Goal: Transaction & Acquisition: Book appointment/travel/reservation

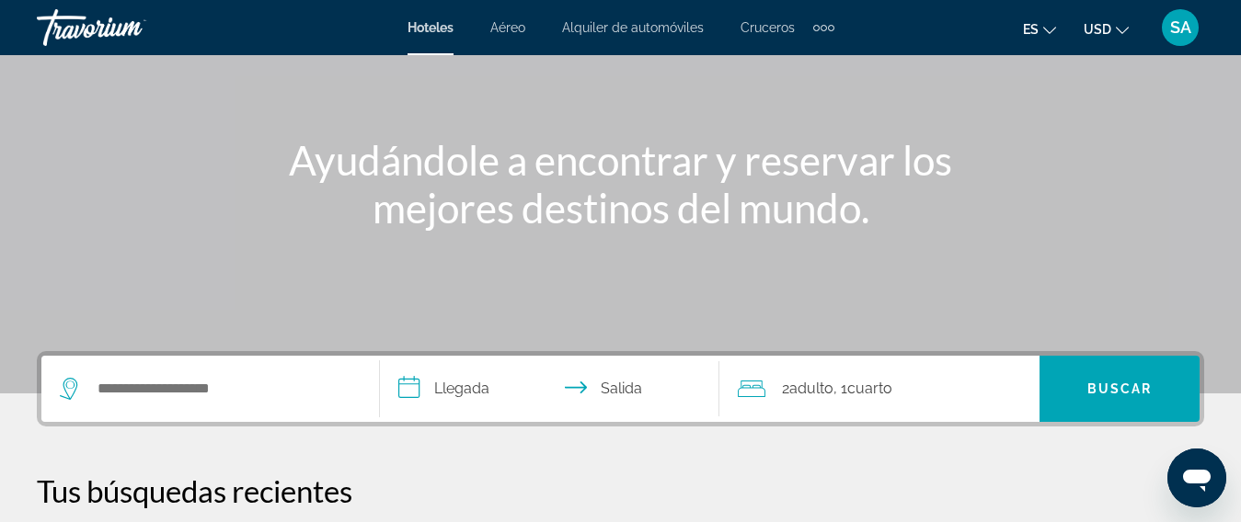
scroll to position [184, 0]
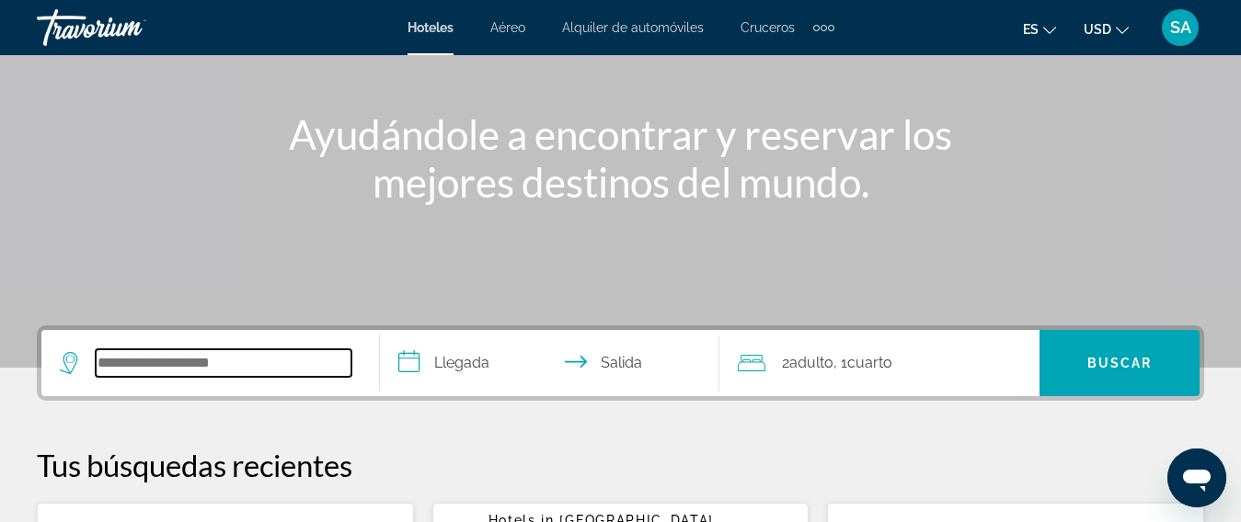
click at [161, 356] on input "Search widget" at bounding box center [224, 364] width 256 height 28
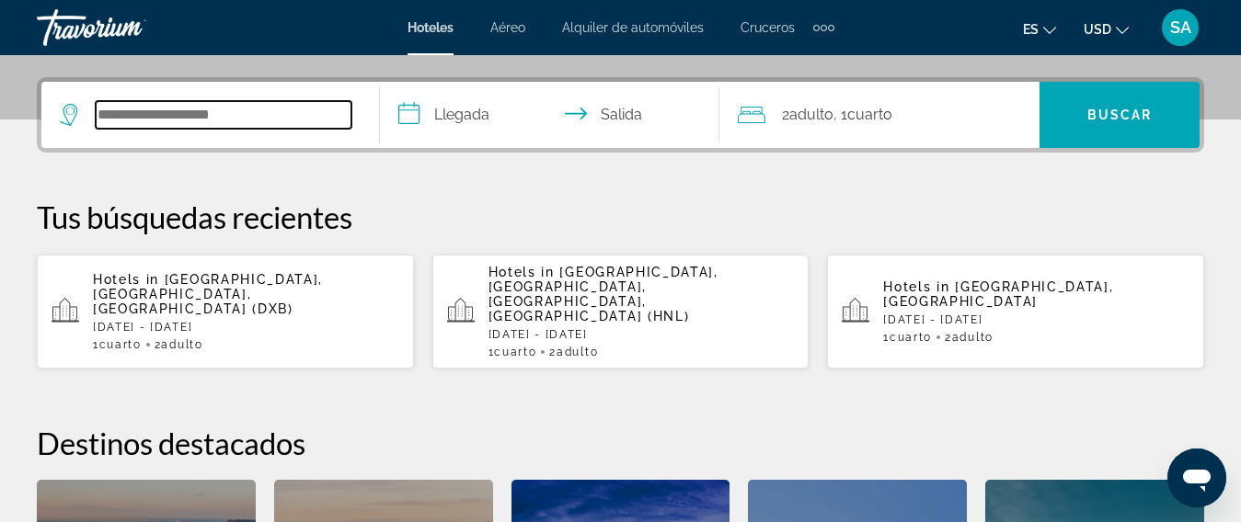
scroll to position [450, 0]
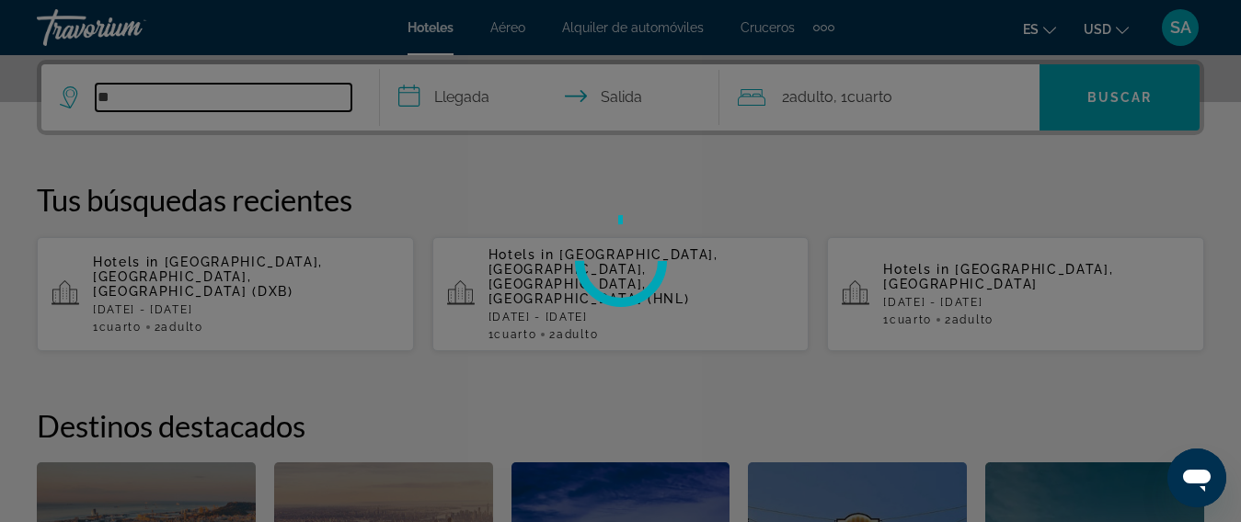
type input "*"
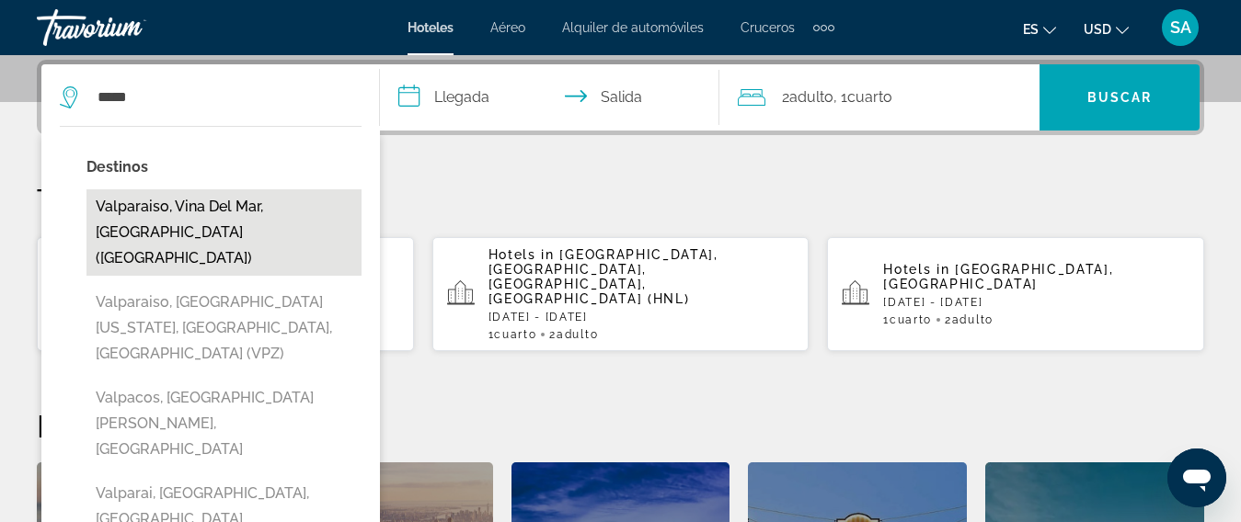
click at [178, 207] on button "Valparaiso, Vina Del Mar, [GEOGRAPHIC_DATA] ([GEOGRAPHIC_DATA])" at bounding box center [223, 232] width 275 height 86
type input "**********"
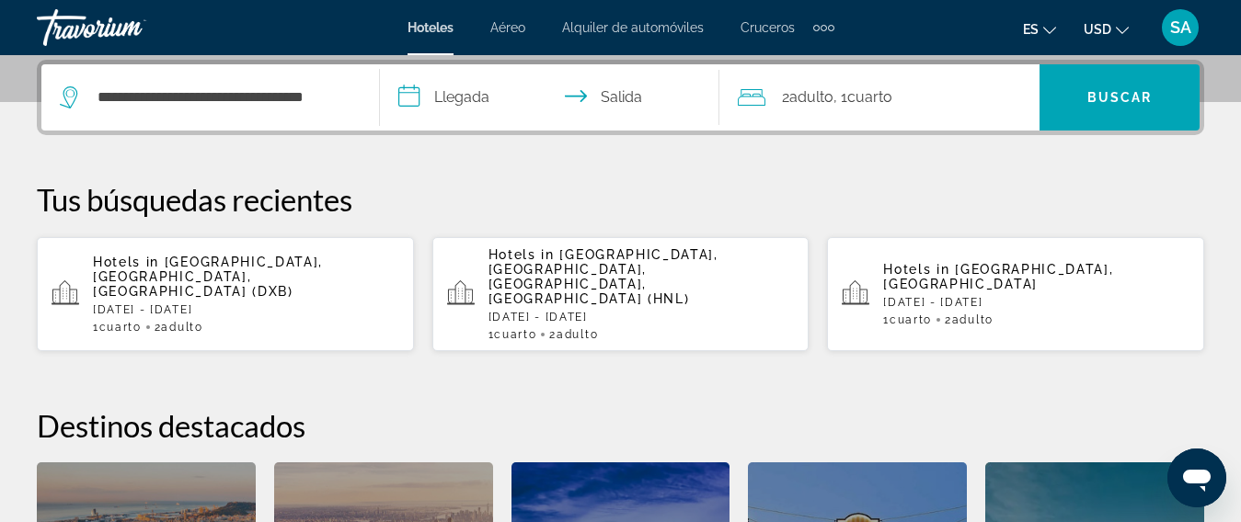
click at [398, 86] on input "**********" at bounding box center [553, 100] width 346 height 72
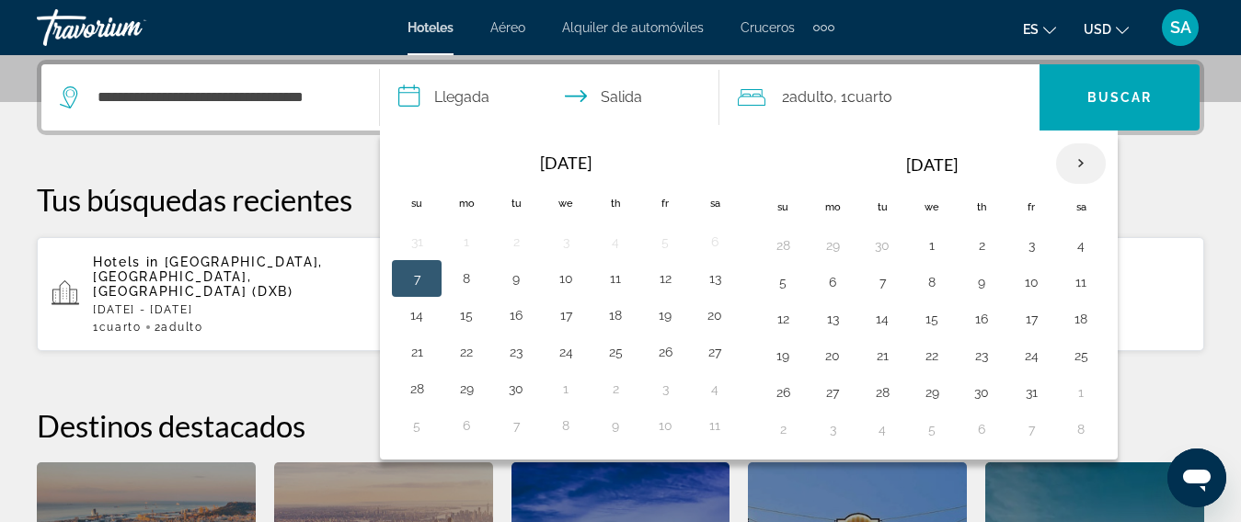
click at [1082, 160] on th "Next month" at bounding box center [1081, 163] width 50 height 40
click at [1075, 159] on th "Next month" at bounding box center [1081, 163] width 50 height 40
click at [985, 316] on button "12" at bounding box center [981, 319] width 29 height 26
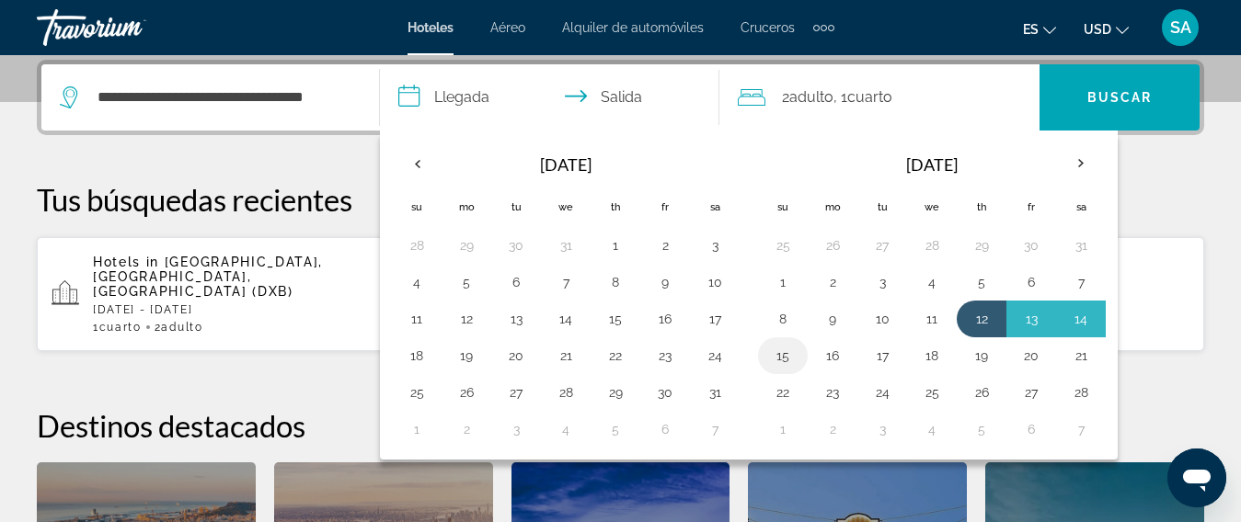
click at [790, 352] on button "15" at bounding box center [782, 356] width 29 height 26
type input "**********"
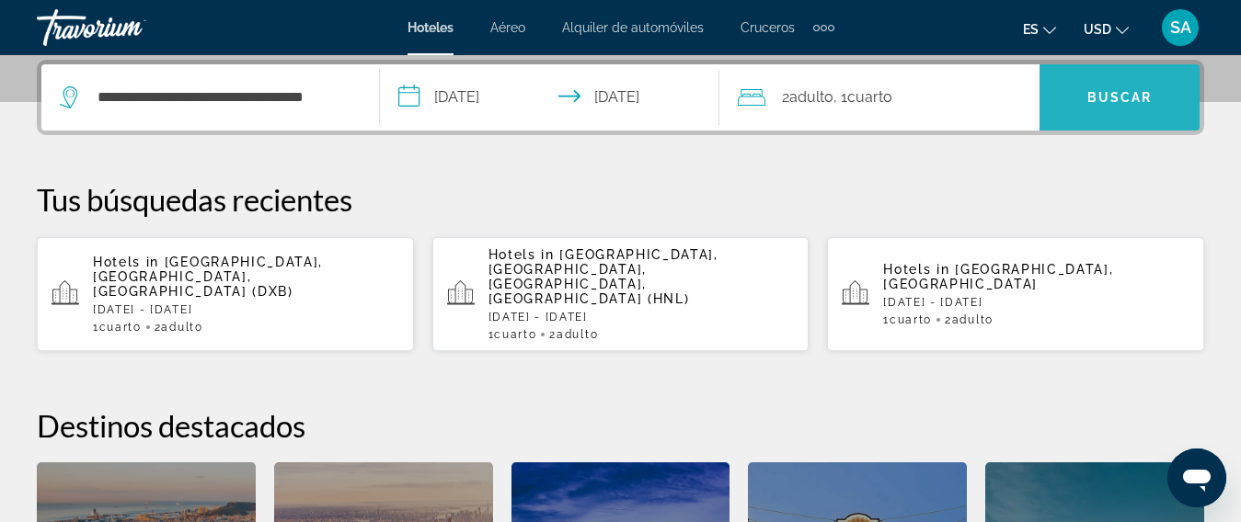
click at [1107, 96] on span "Buscar" at bounding box center [1119, 97] width 65 height 15
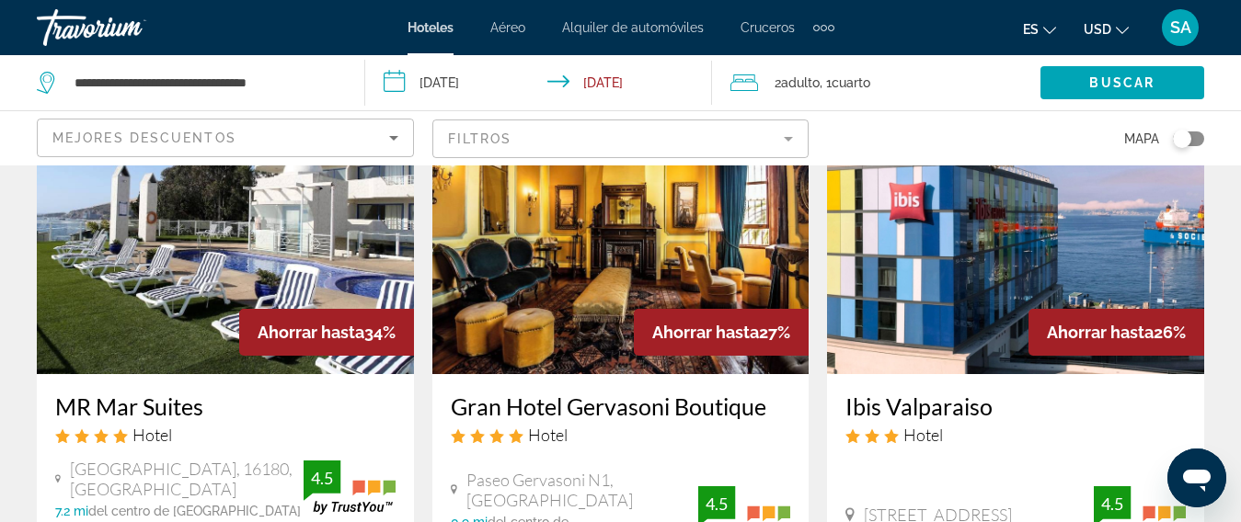
scroll to position [92, 0]
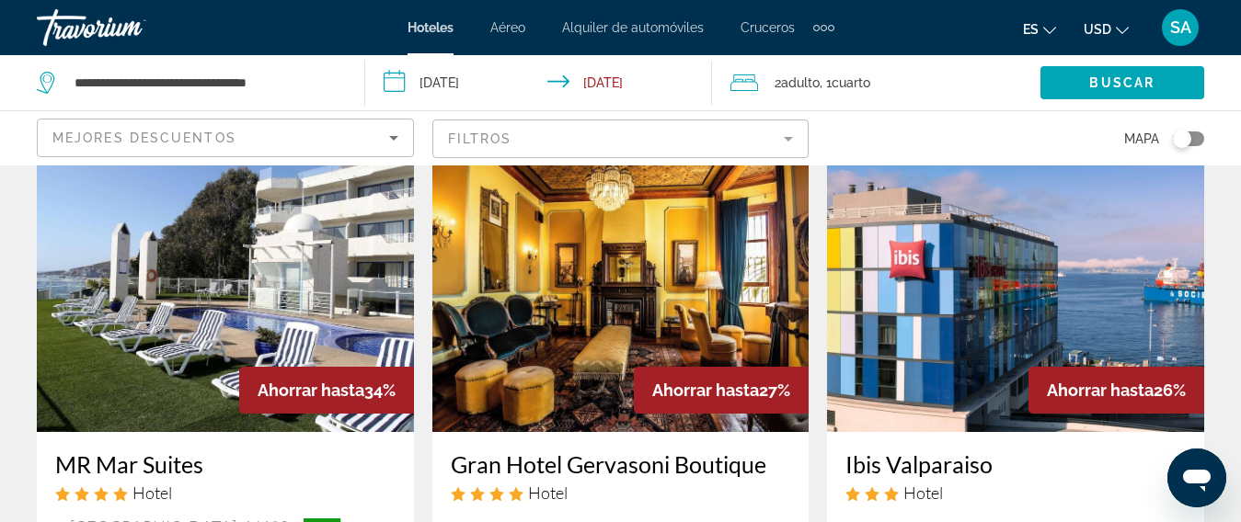
click at [282, 312] on img "Main content" at bounding box center [225, 285] width 377 height 294
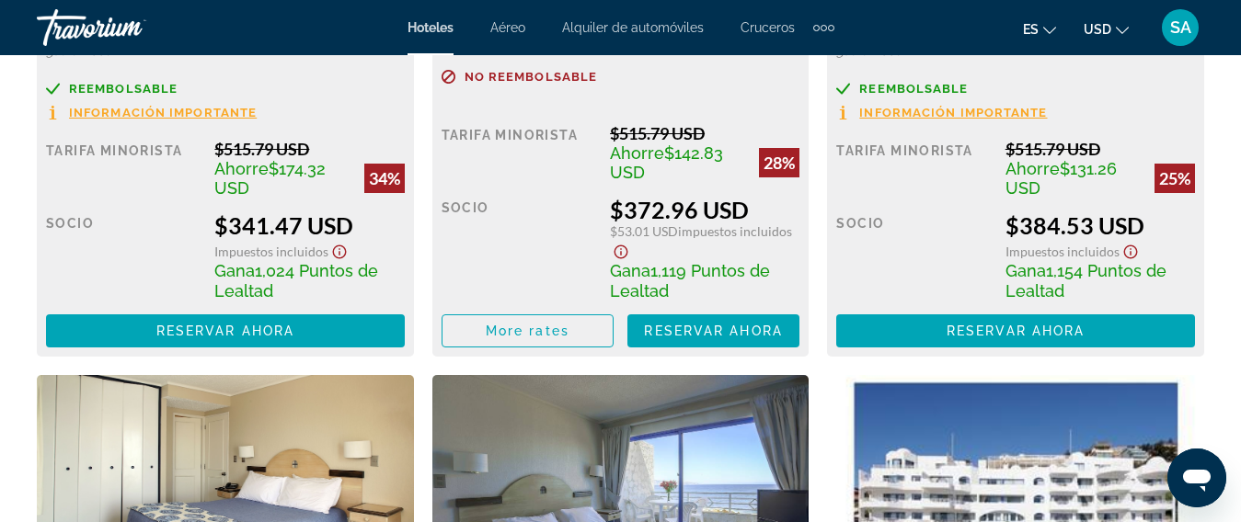
scroll to position [3495, 0]
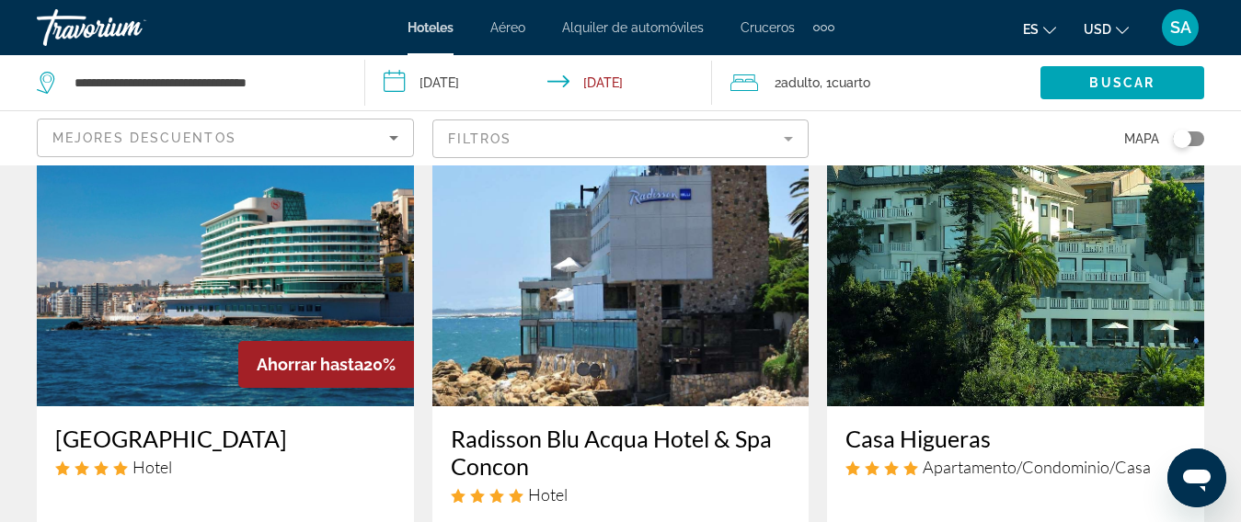
scroll to position [828, 0]
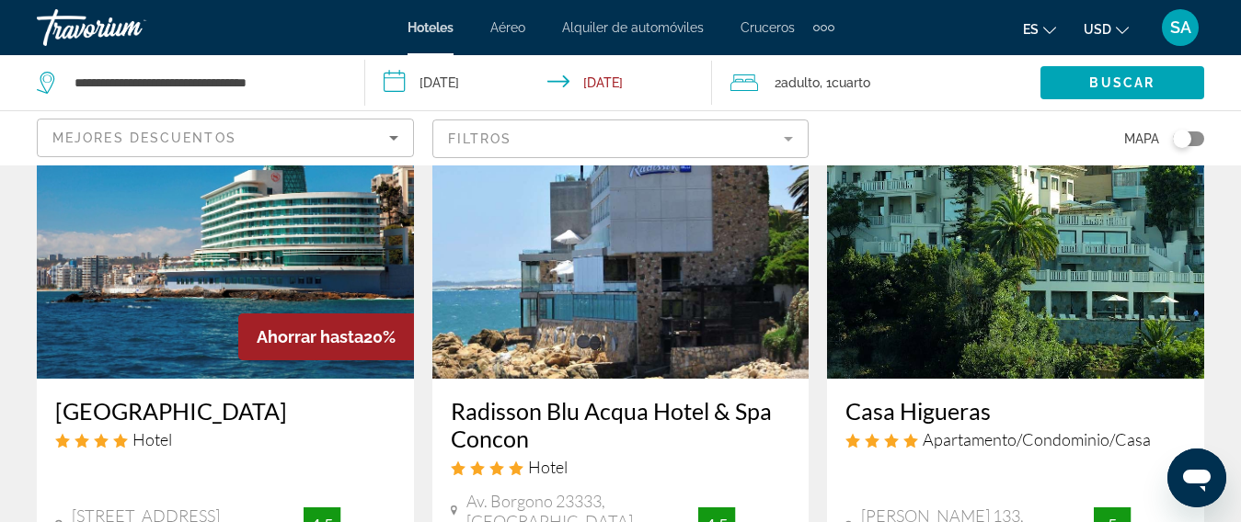
click at [272, 261] on img "Main content" at bounding box center [225, 232] width 377 height 294
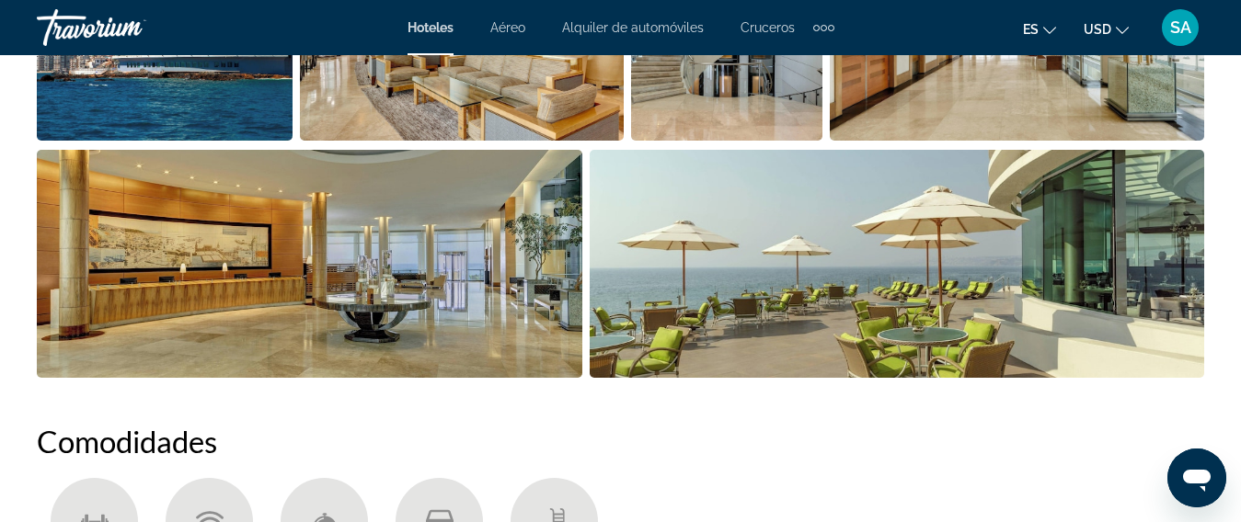
scroll to position [1196, 0]
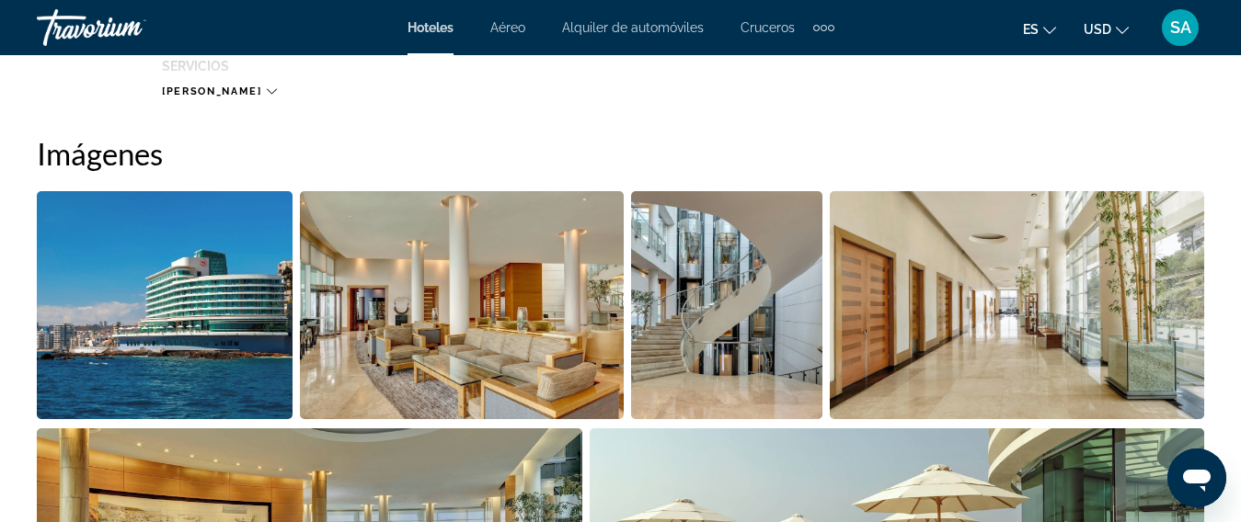
click at [265, 291] on img "Open full-screen image slider" at bounding box center [165, 305] width 256 height 228
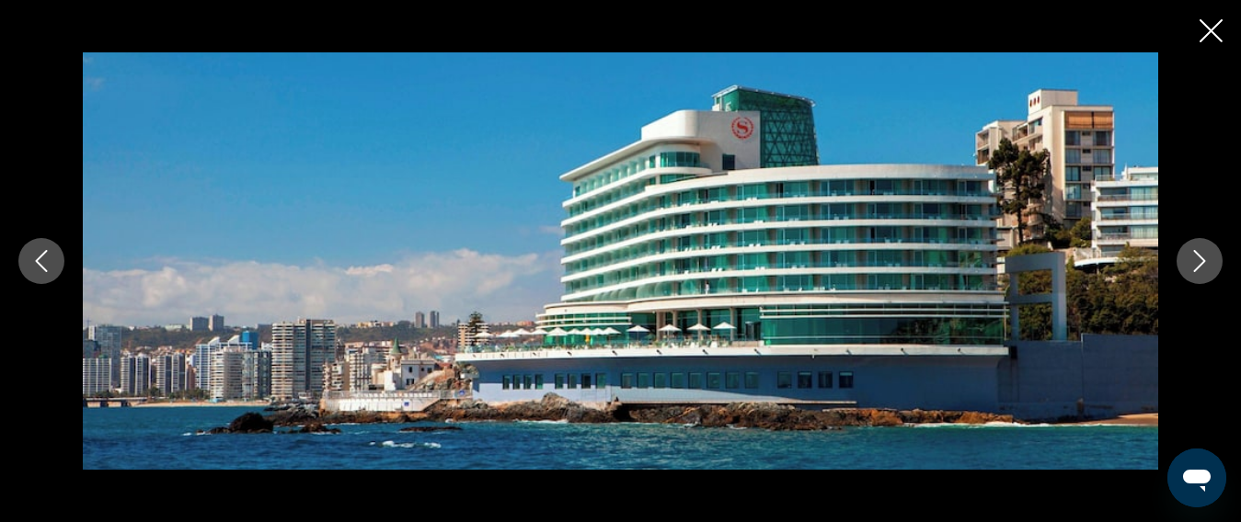
click at [1205, 261] on icon "Next image" at bounding box center [1200, 261] width 12 height 22
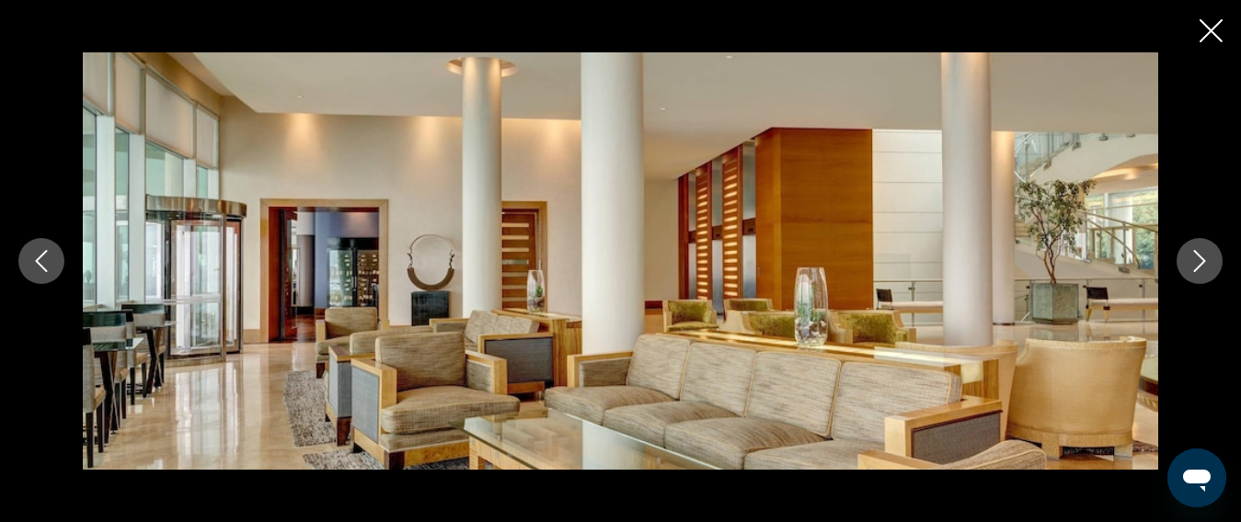
click at [1205, 261] on icon "Next image" at bounding box center [1200, 261] width 12 height 22
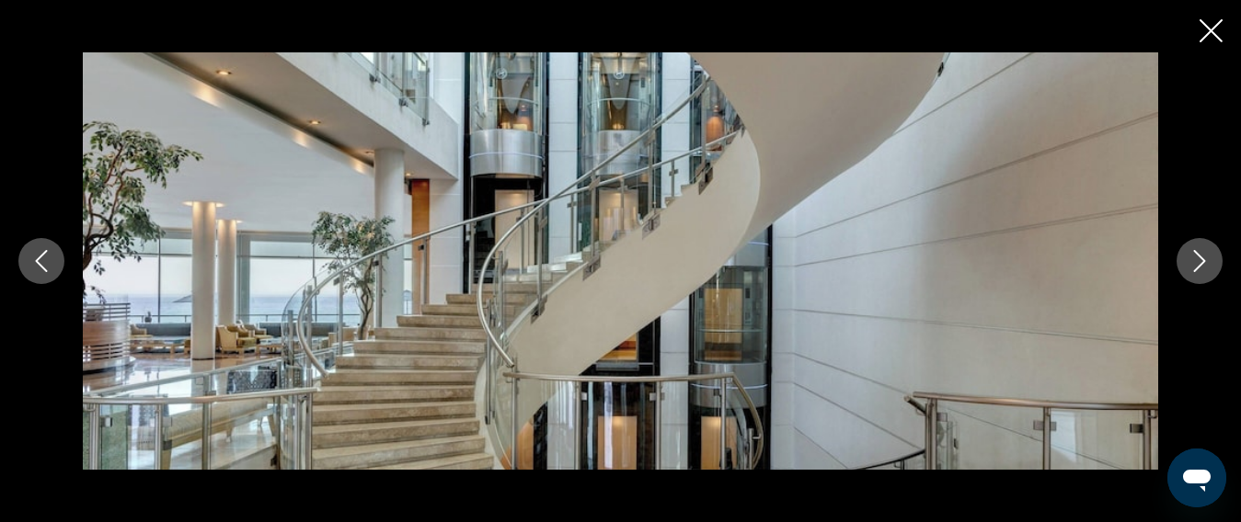
click at [1205, 261] on icon "Next image" at bounding box center [1200, 261] width 12 height 22
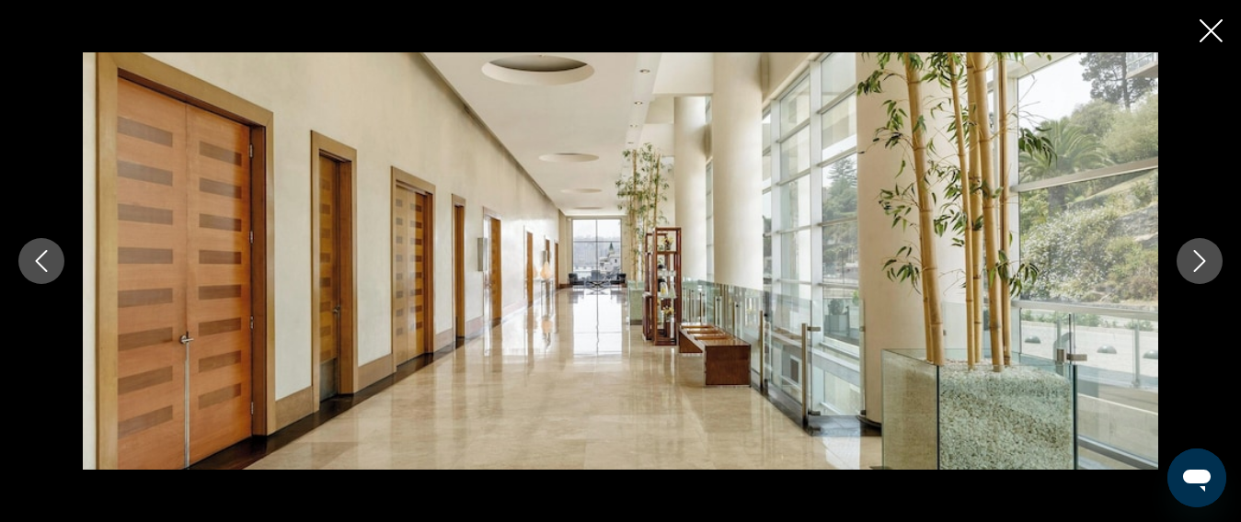
click at [1205, 261] on icon "Next image" at bounding box center [1200, 261] width 12 height 22
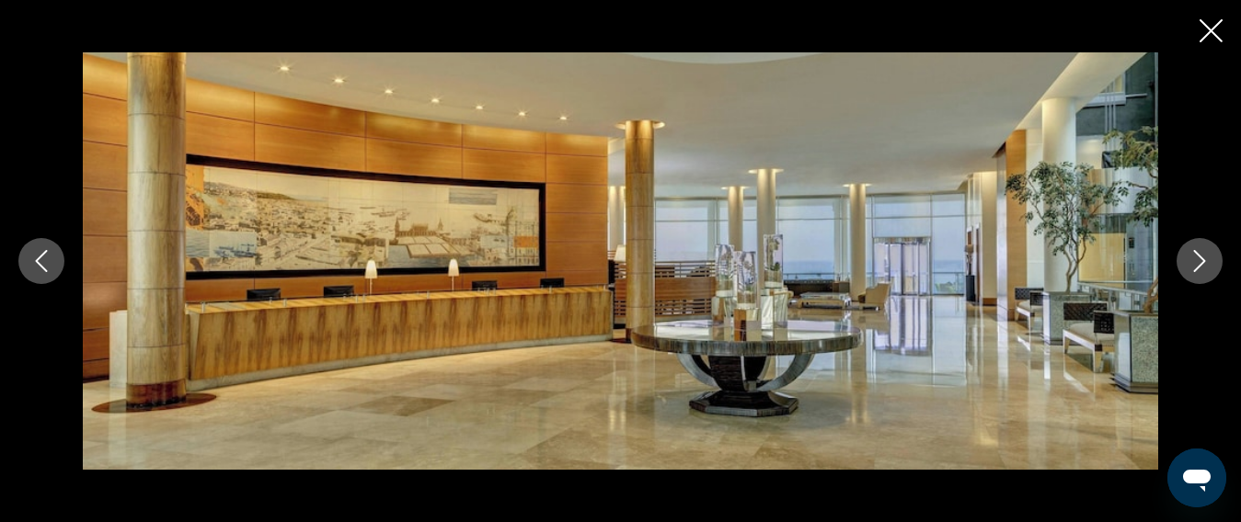
click at [1205, 261] on icon "Next image" at bounding box center [1200, 261] width 12 height 22
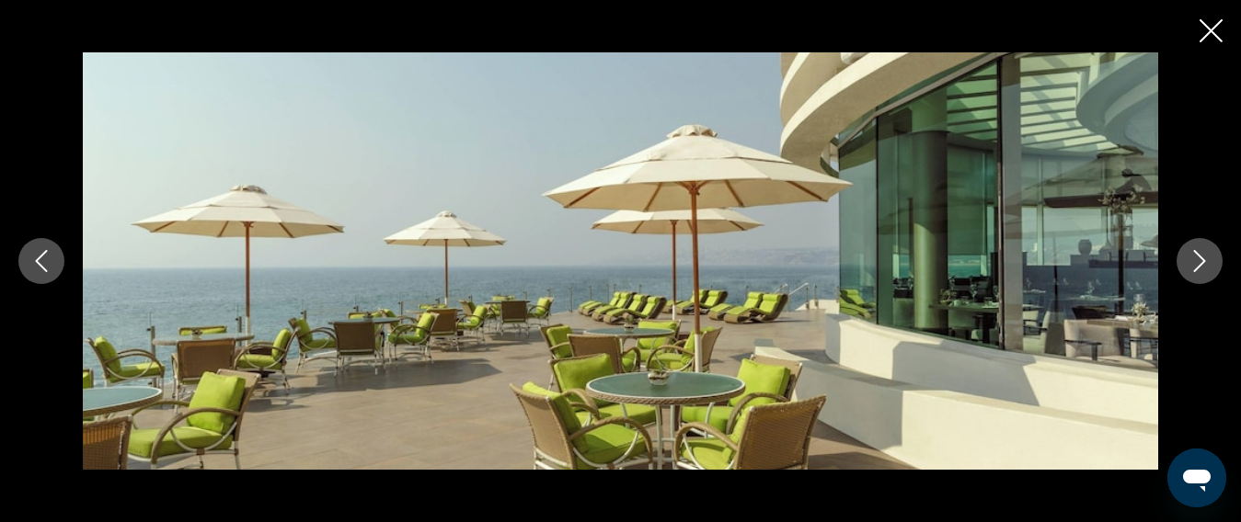
click at [1197, 258] on icon "Next image" at bounding box center [1199, 261] width 22 height 22
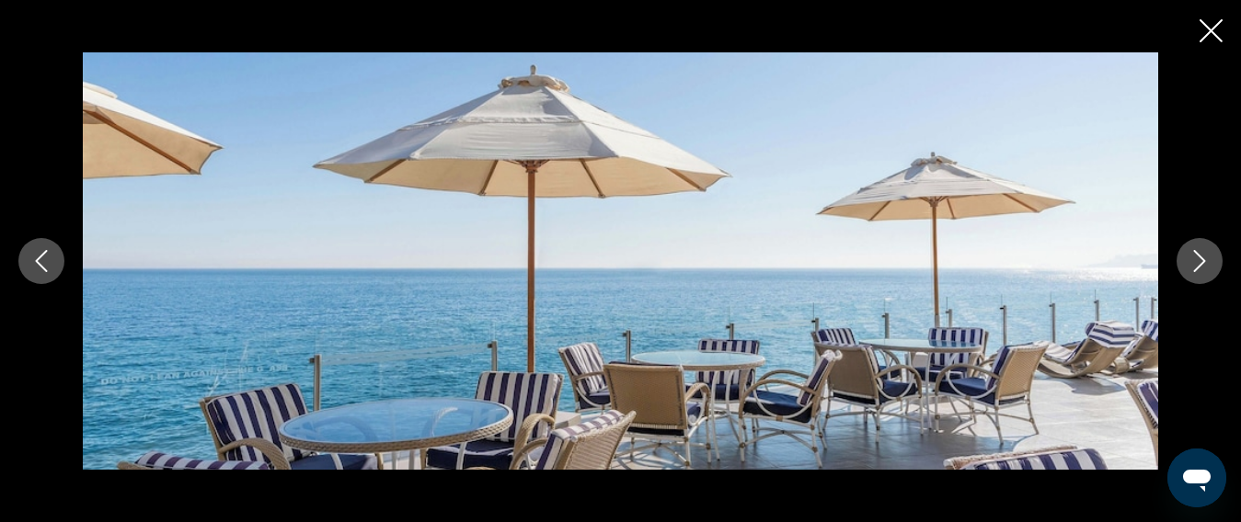
click at [1197, 258] on icon "Next image" at bounding box center [1199, 261] width 22 height 22
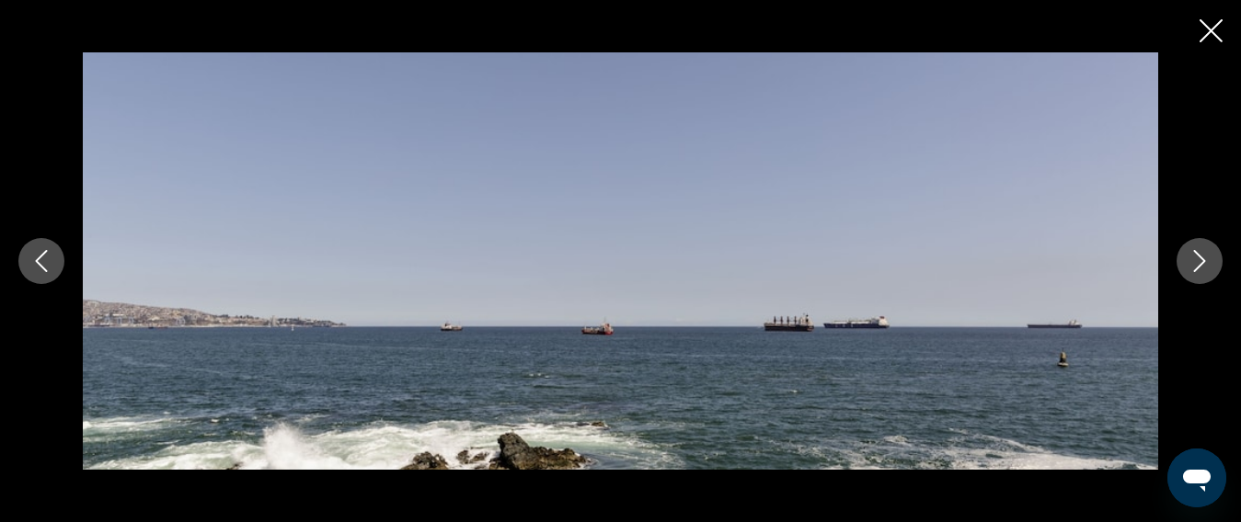
click at [1197, 258] on icon "Next image" at bounding box center [1199, 261] width 22 height 22
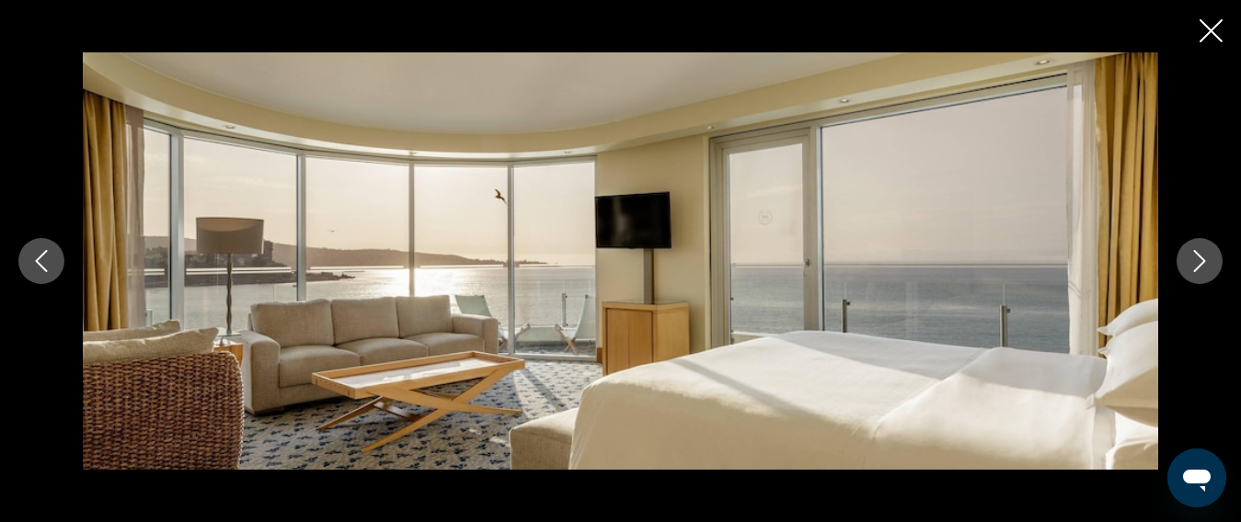
click at [1197, 258] on icon "Next image" at bounding box center [1199, 261] width 22 height 22
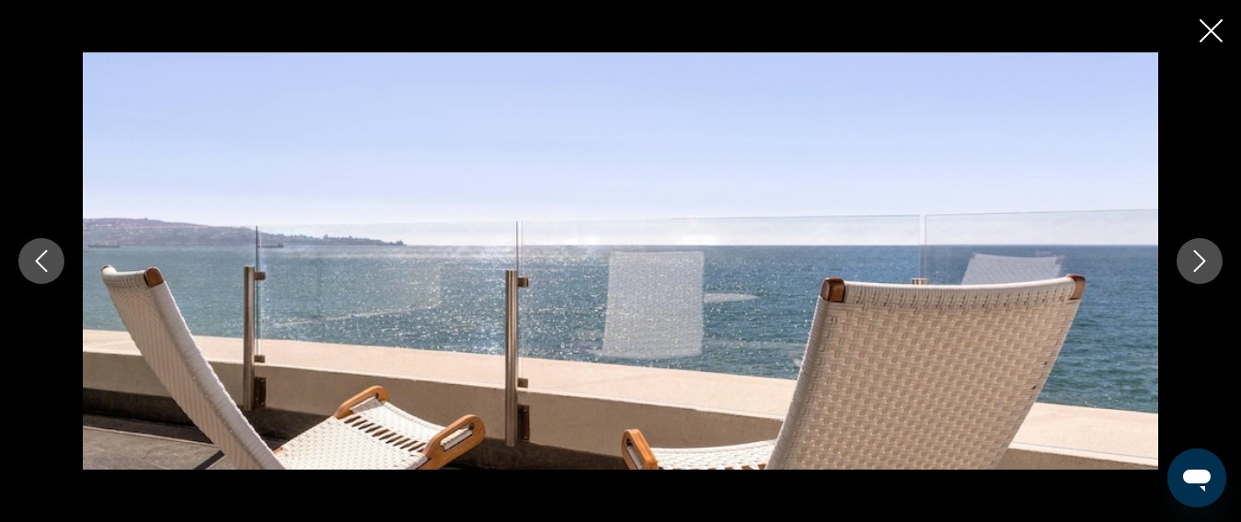
click at [1197, 258] on icon "Next image" at bounding box center [1199, 261] width 22 height 22
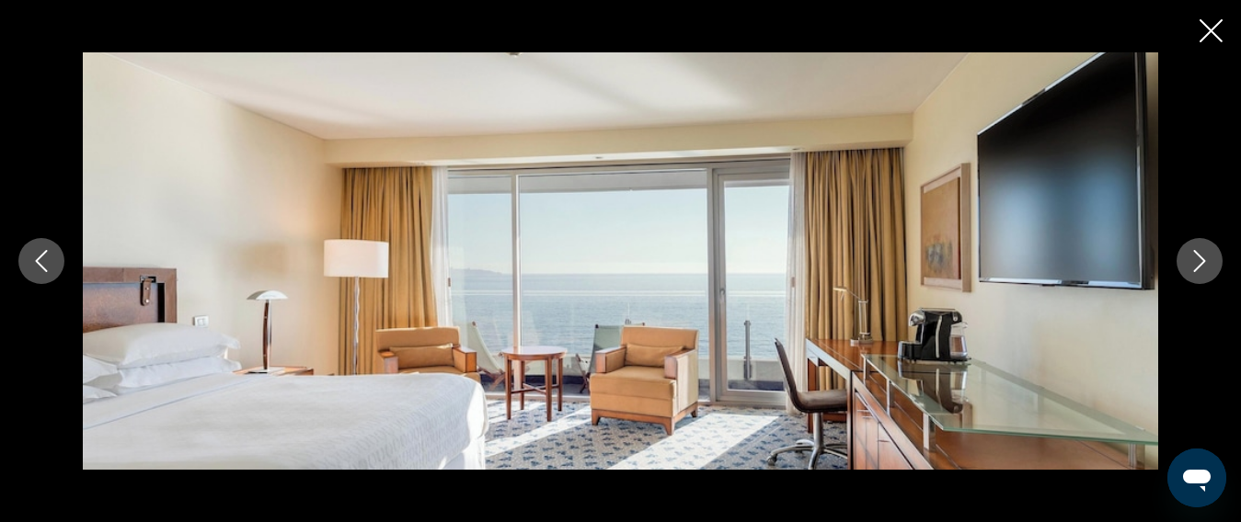
click at [1197, 258] on icon "Next image" at bounding box center [1199, 261] width 22 height 22
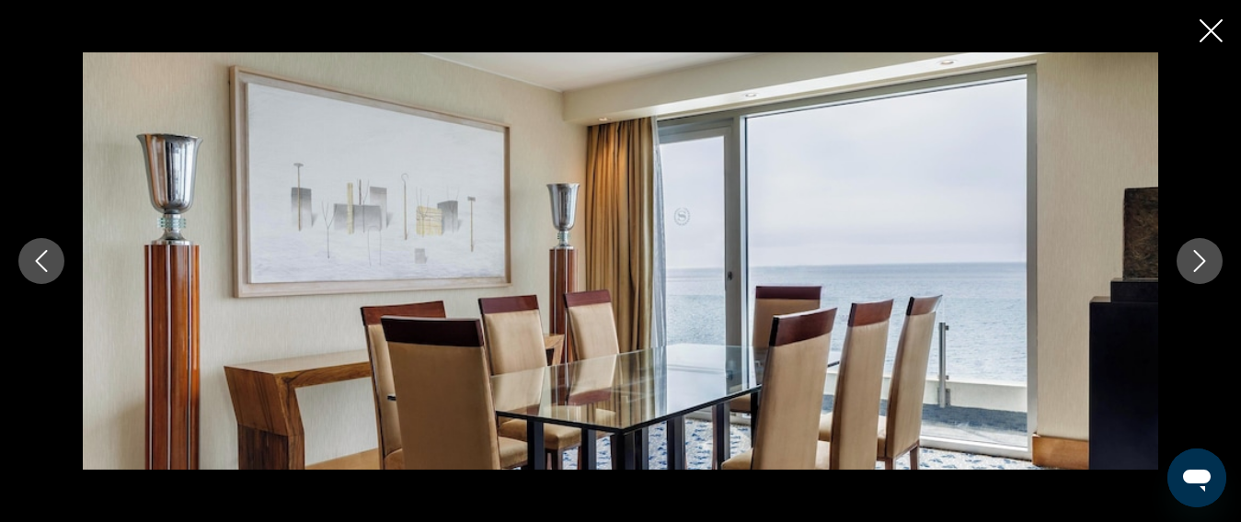
click at [1197, 258] on icon "Next image" at bounding box center [1199, 261] width 22 height 22
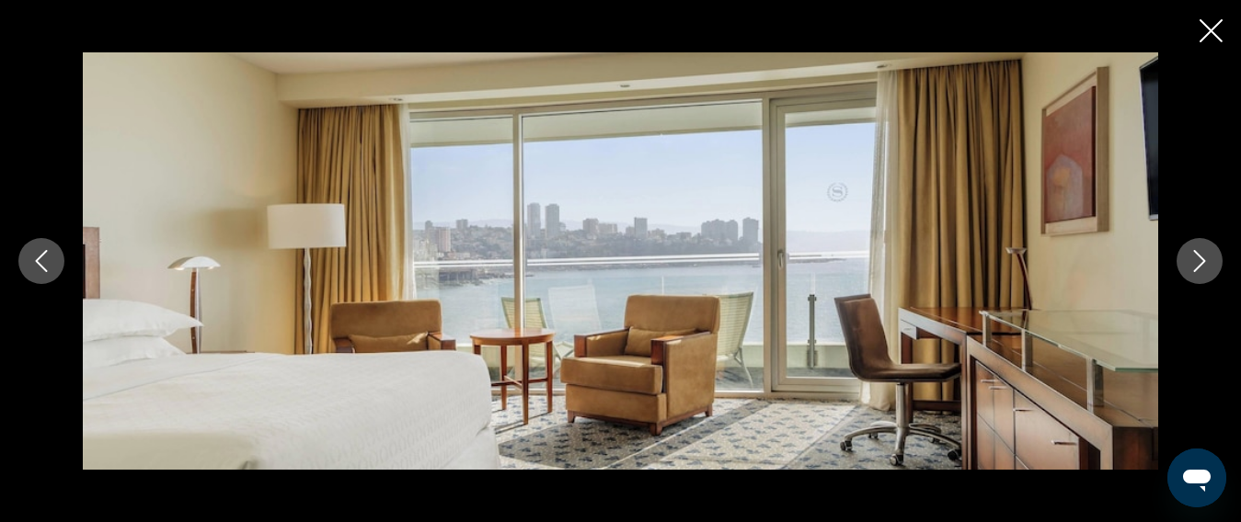
click at [1197, 258] on icon "Next image" at bounding box center [1199, 261] width 22 height 22
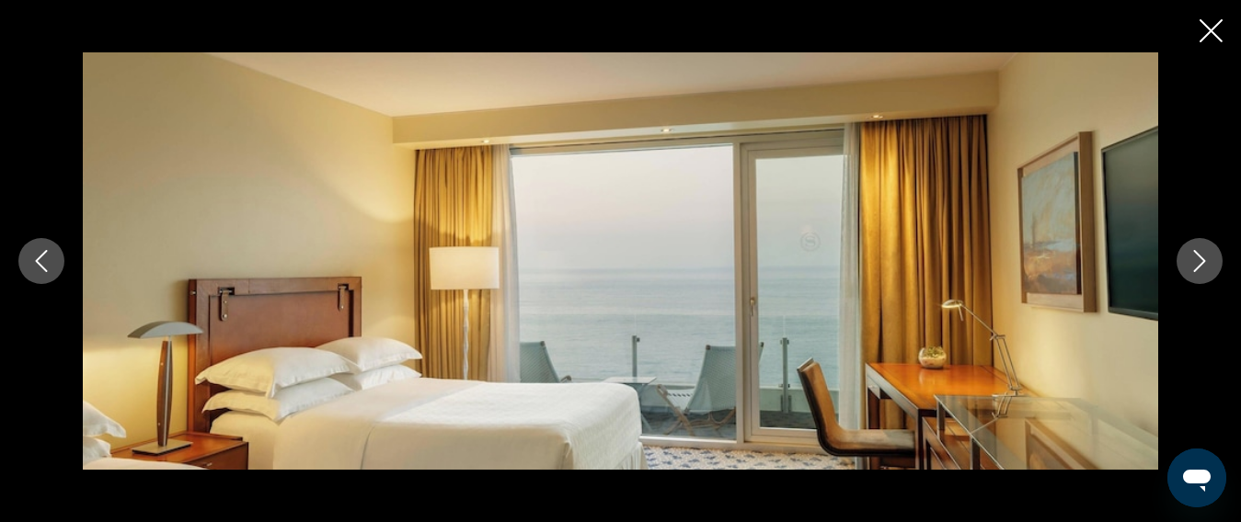
click at [1197, 258] on icon "Next image" at bounding box center [1199, 261] width 22 height 22
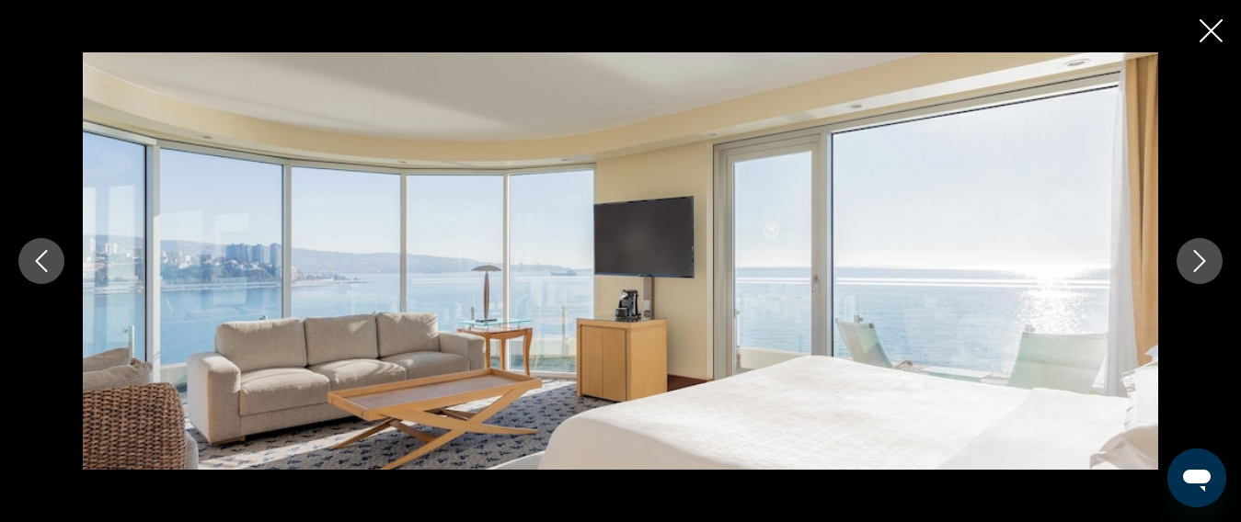
click at [1197, 258] on icon "Next image" at bounding box center [1199, 261] width 22 height 22
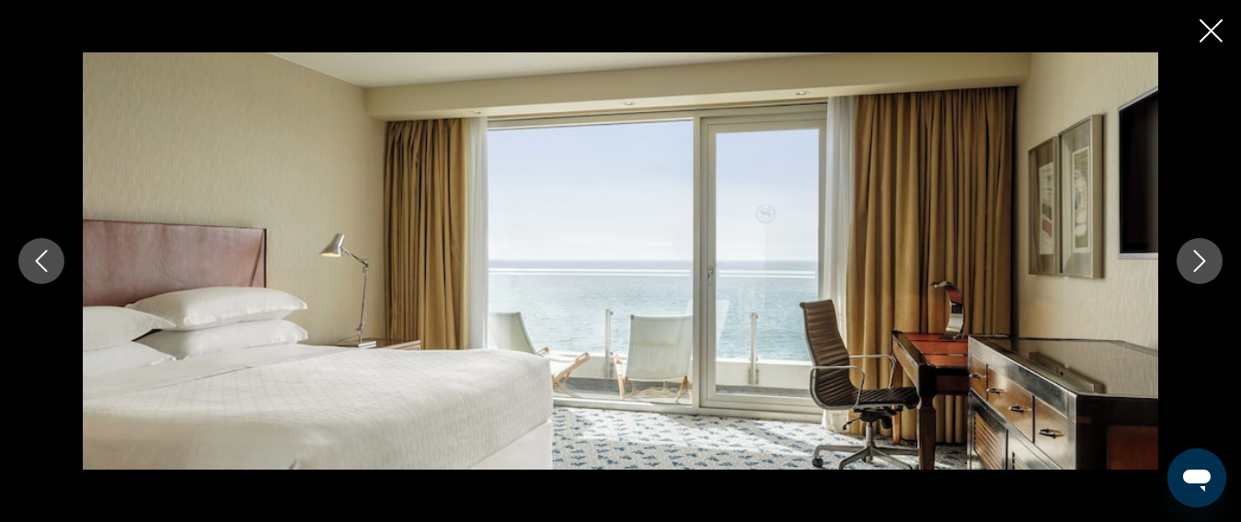
click at [1197, 258] on icon "Next image" at bounding box center [1199, 261] width 22 height 22
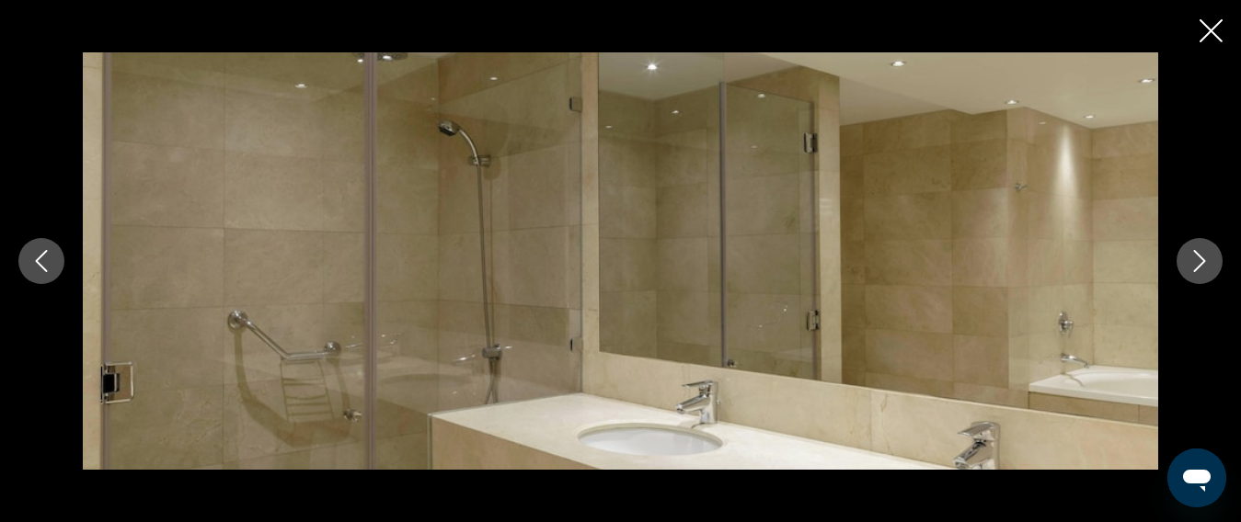
click at [1197, 258] on icon "Next image" at bounding box center [1199, 261] width 22 height 22
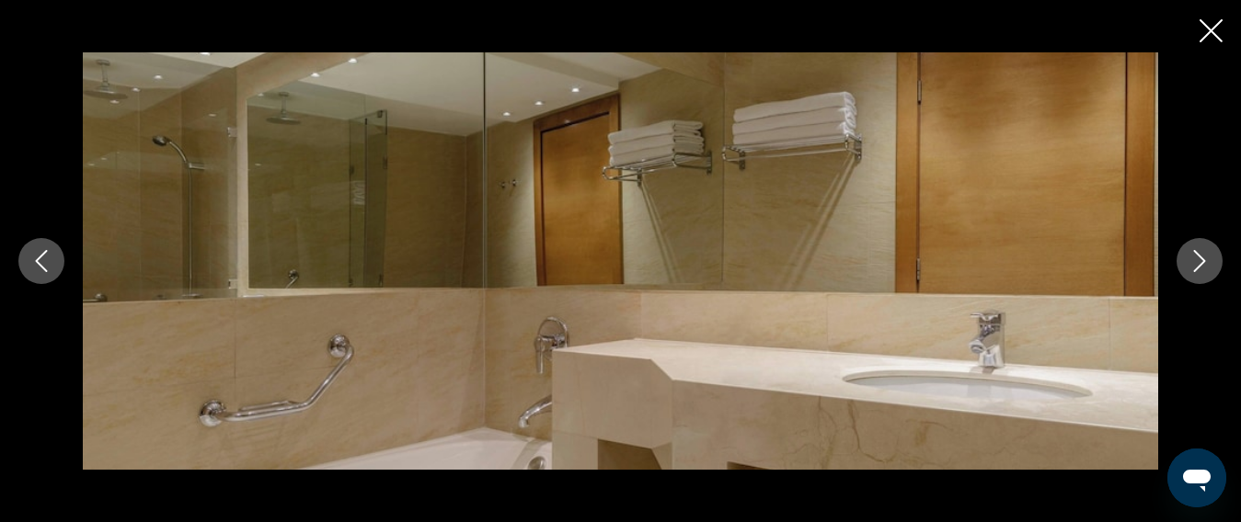
click at [1197, 258] on icon "Next image" at bounding box center [1199, 261] width 22 height 22
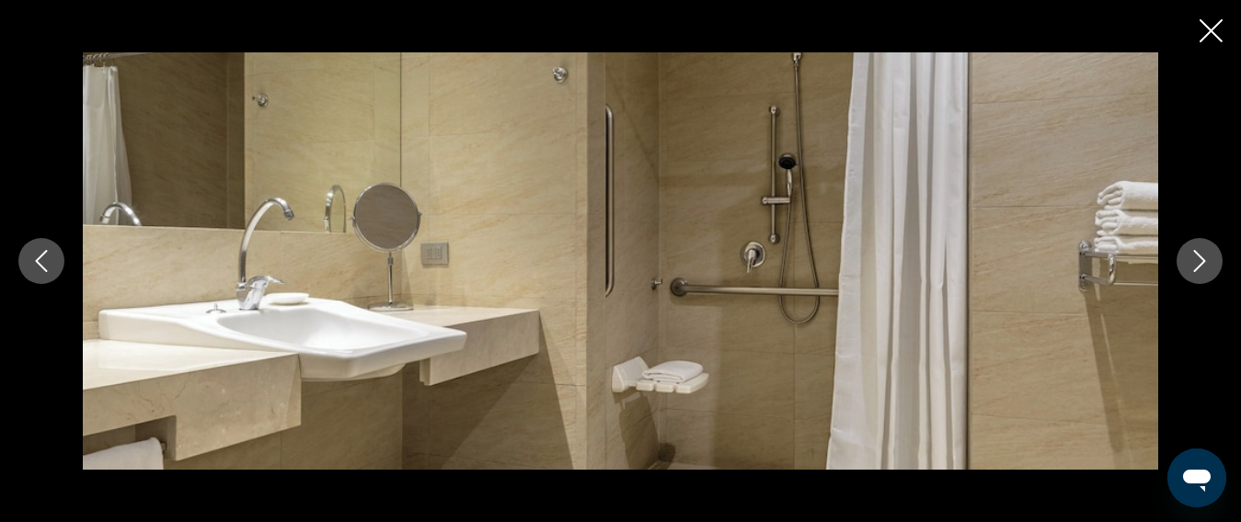
click at [1212, 35] on icon "Close slideshow" at bounding box center [1210, 30] width 23 height 23
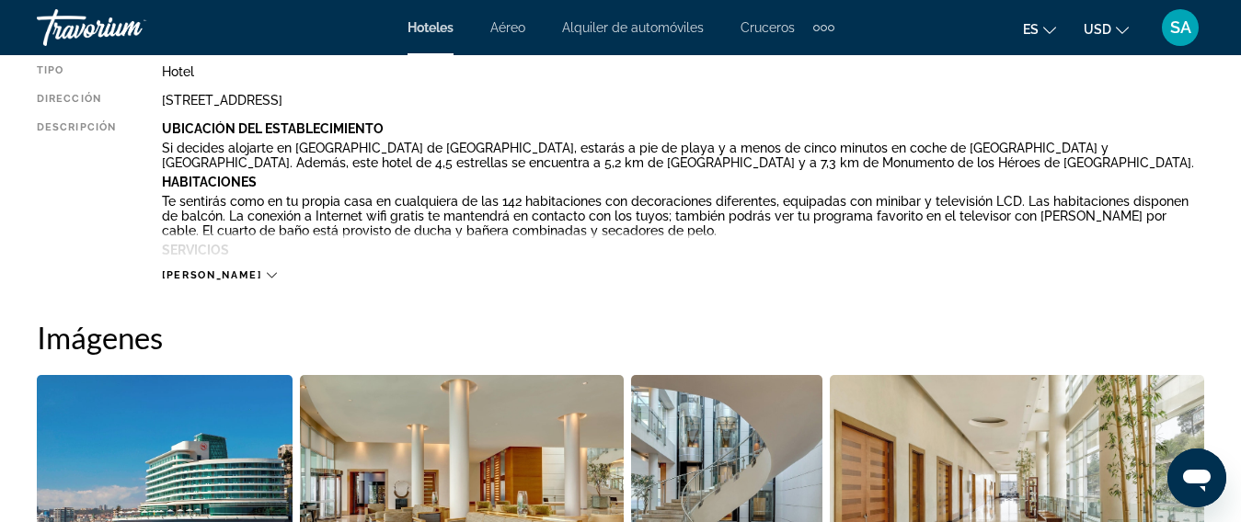
scroll to position [552, 0]
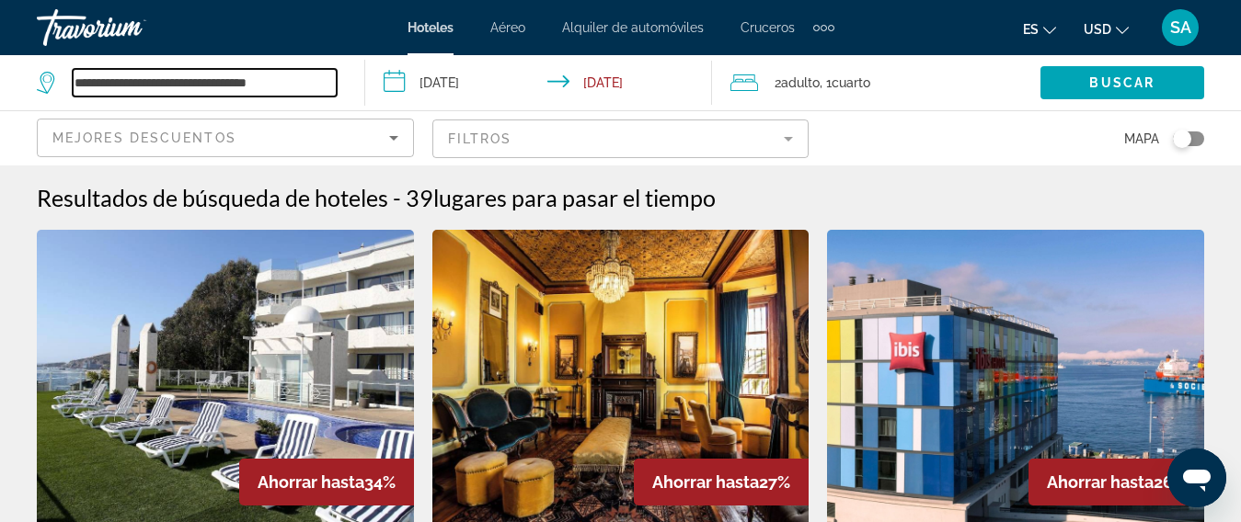
drag, startPoint x: 327, startPoint y: 77, endPoint x: 30, endPoint y: 85, distance: 297.2
click at [30, 85] on app-destination-search "**********" at bounding box center [182, 82] width 365 height 55
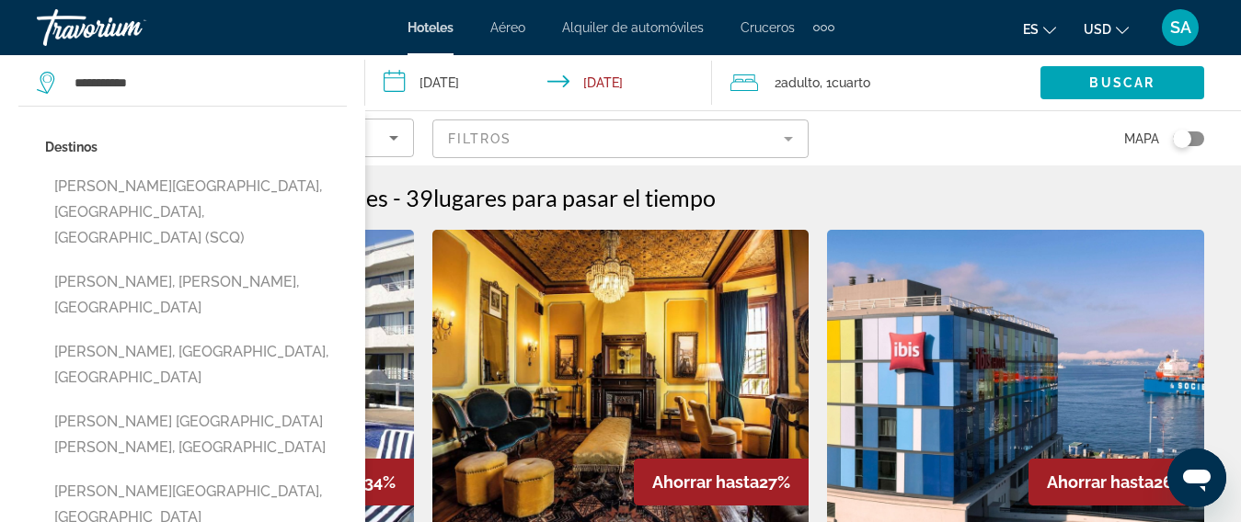
click at [31, 86] on app-destination-search "**********" at bounding box center [182, 82] width 365 height 55
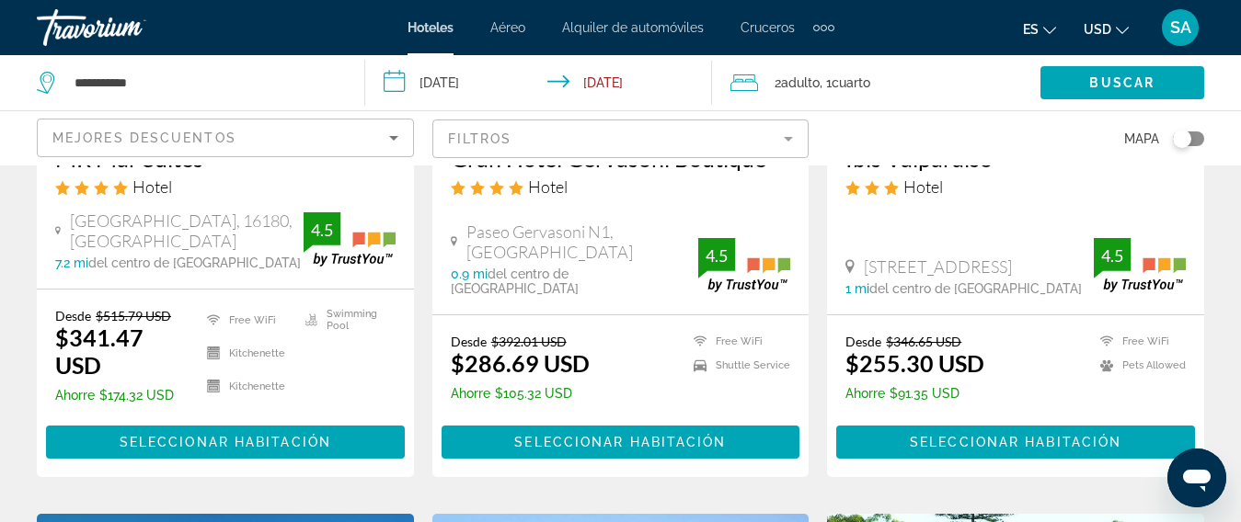
scroll to position [457, 0]
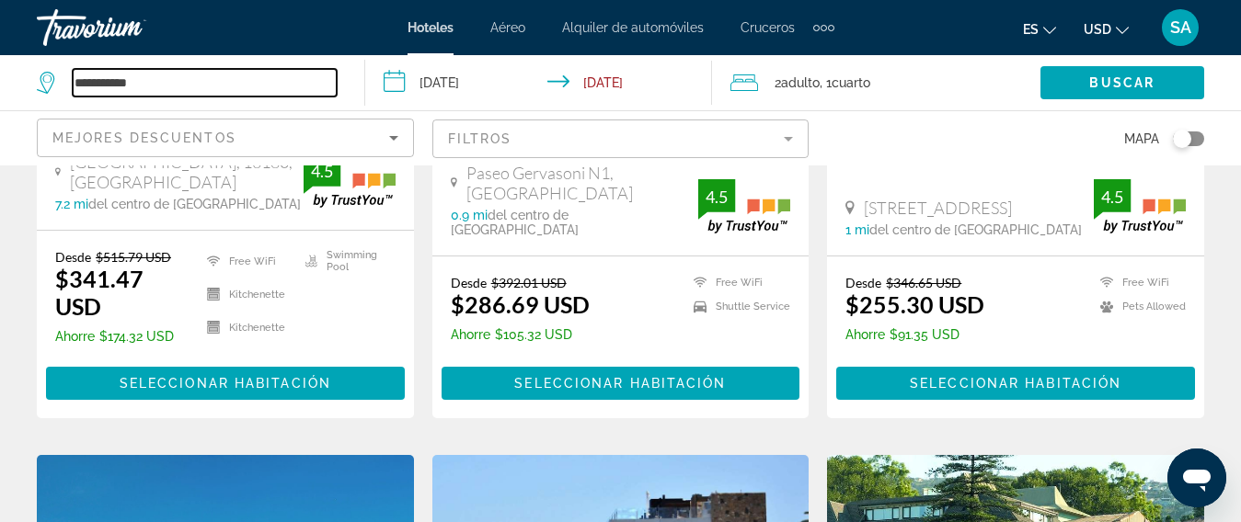
drag, startPoint x: 146, startPoint y: 81, endPoint x: 161, endPoint y: 85, distance: 15.2
click at [147, 81] on input "**********" at bounding box center [205, 83] width 264 height 28
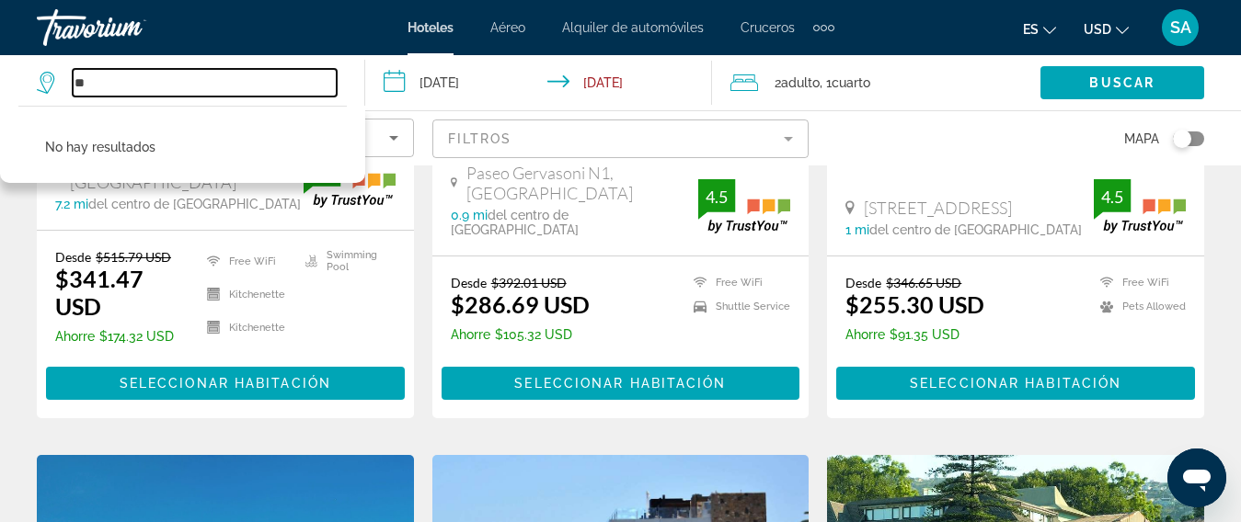
type input "*"
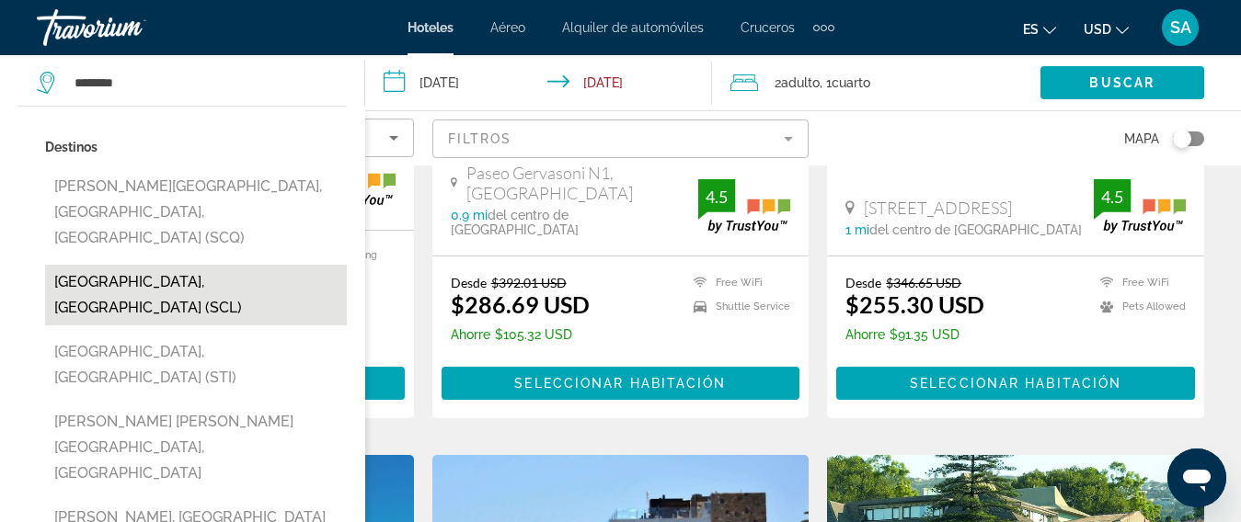
click at [185, 265] on button "[GEOGRAPHIC_DATA], [GEOGRAPHIC_DATA] (SCL)" at bounding box center [196, 295] width 302 height 61
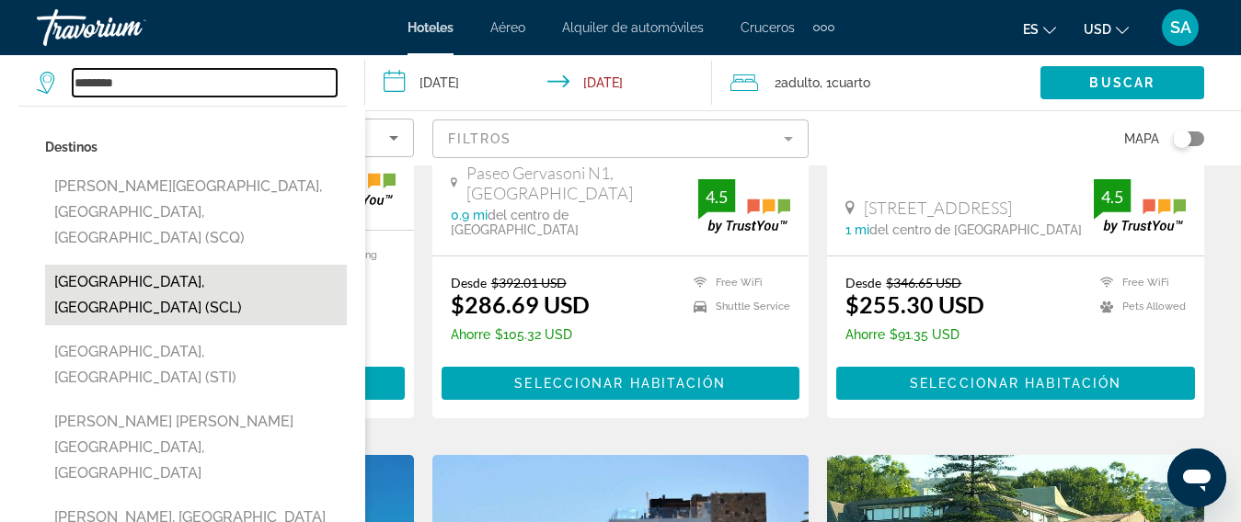
type input "**********"
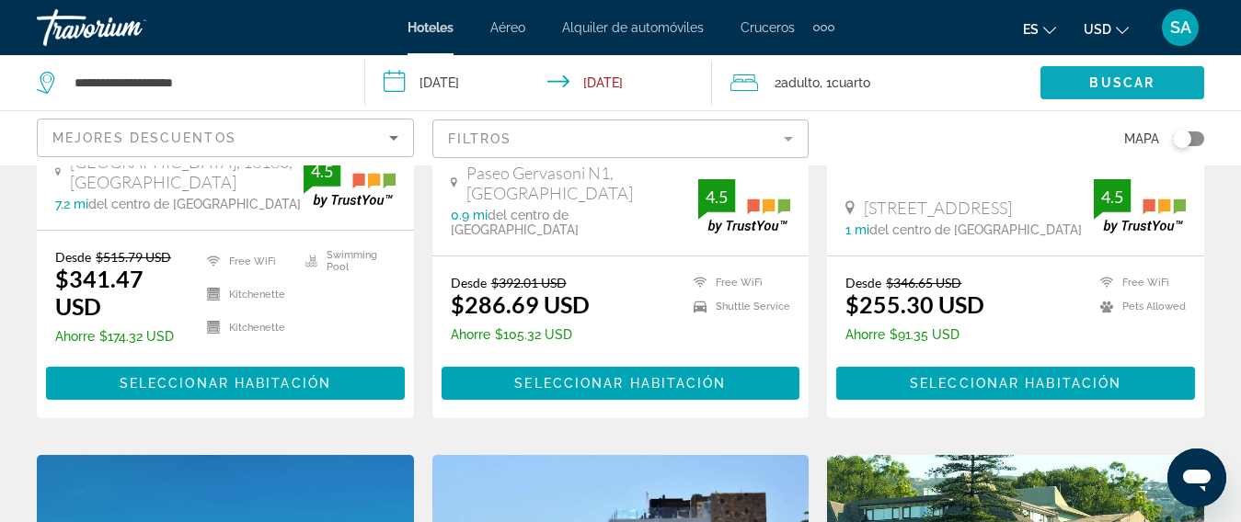
click at [1084, 70] on span "Search widget" at bounding box center [1122, 83] width 164 height 44
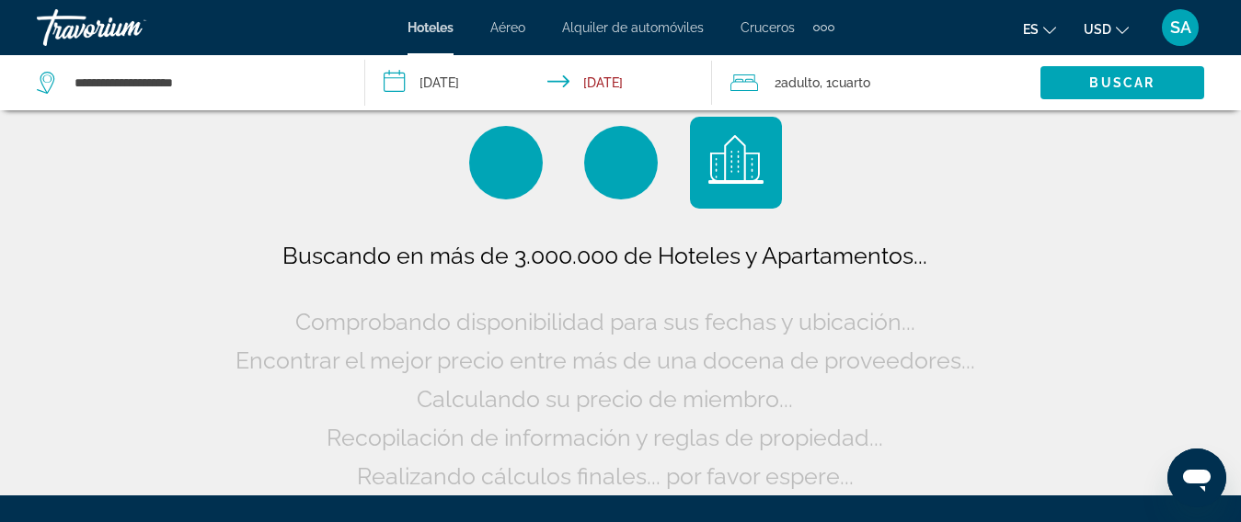
scroll to position [0, 0]
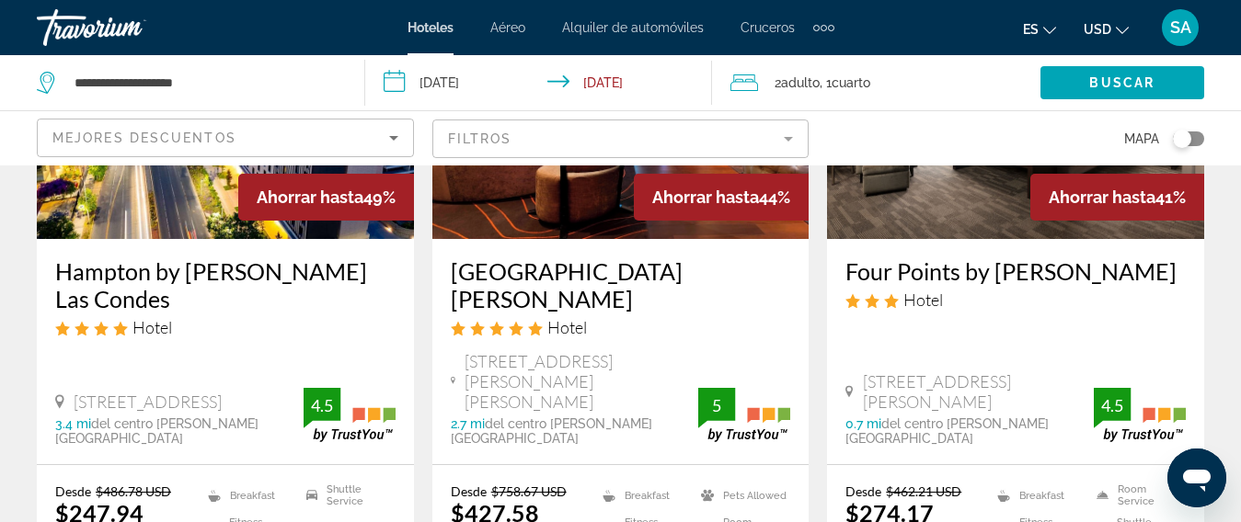
scroll to position [276, 0]
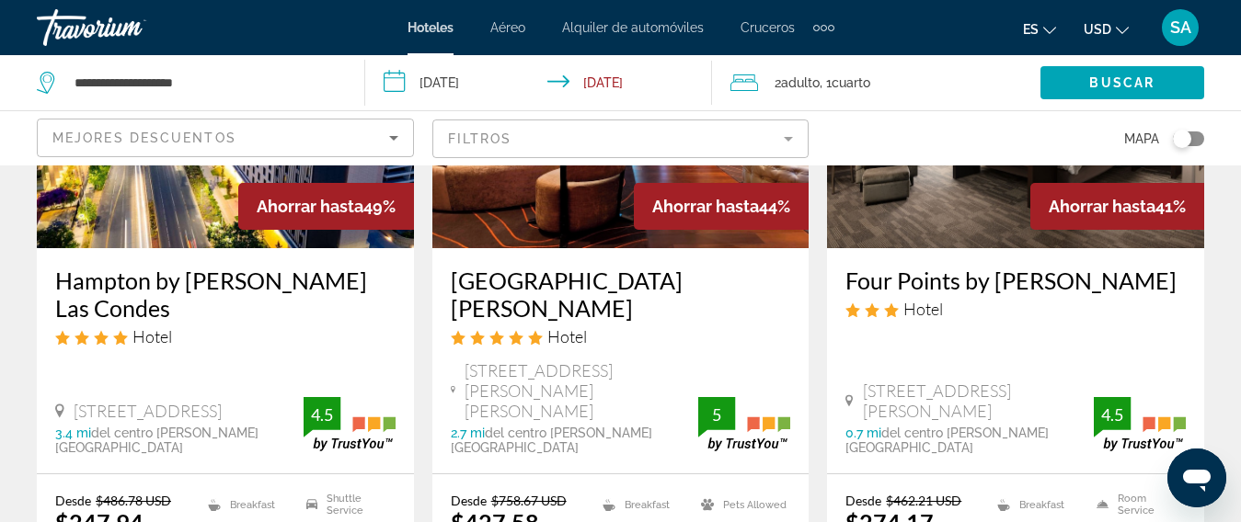
click at [565, 211] on img "Main content" at bounding box center [620, 101] width 377 height 294
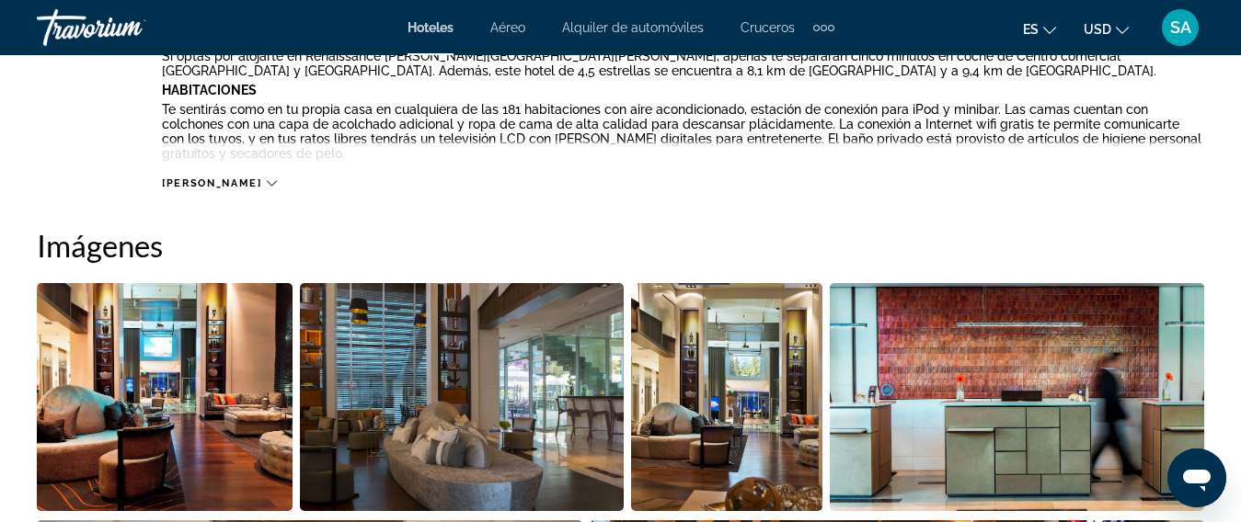
scroll to position [1472, 0]
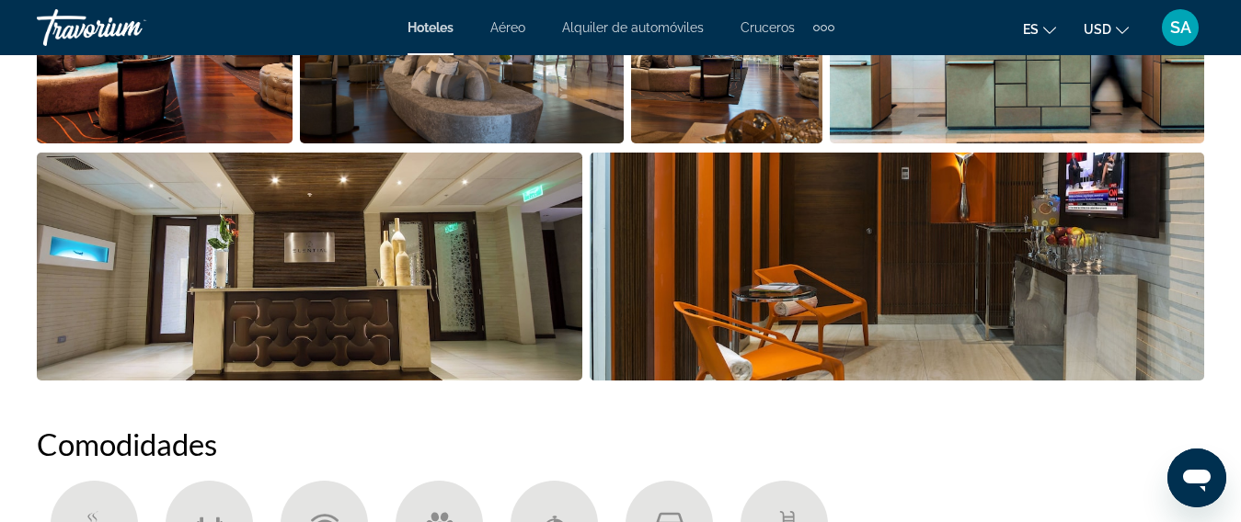
click at [215, 94] on img "Open full-screen image slider" at bounding box center [165, 29] width 256 height 228
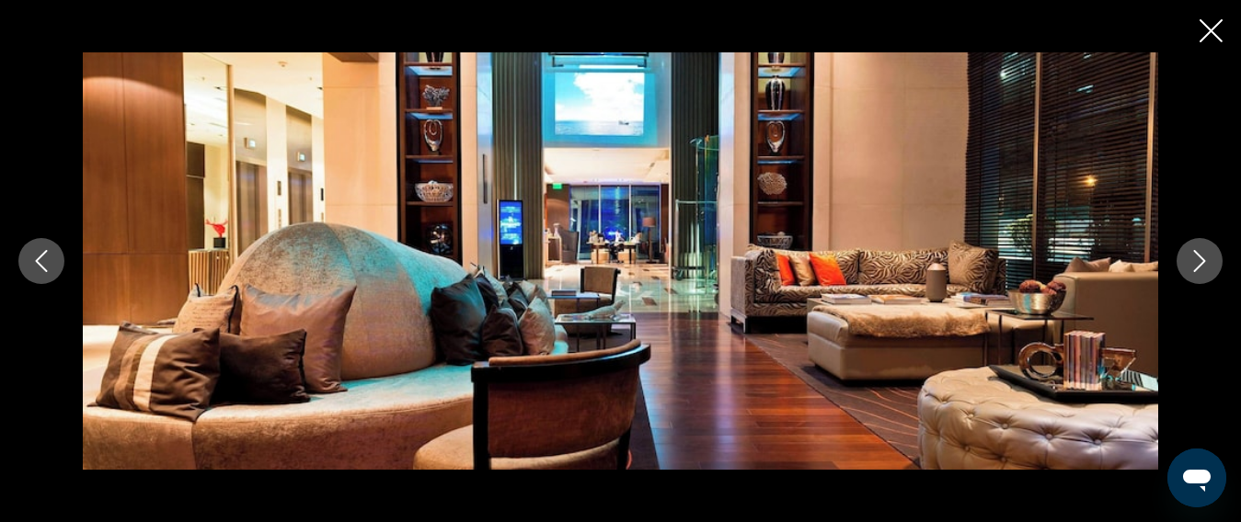
click at [1202, 256] on icon "Next image" at bounding box center [1199, 261] width 22 height 22
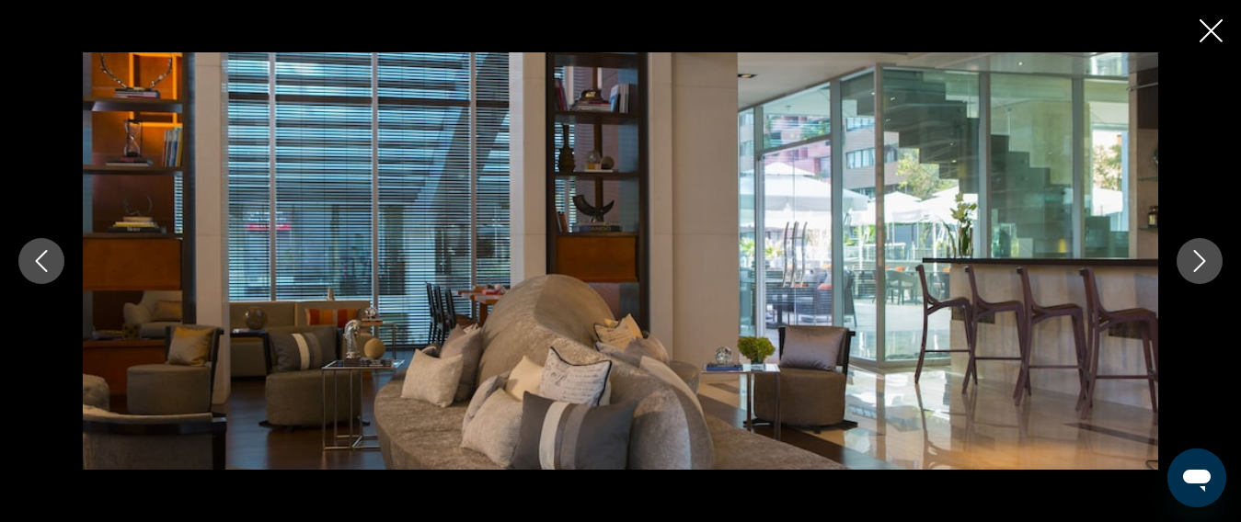
click at [1202, 256] on icon "Next image" at bounding box center [1199, 261] width 22 height 22
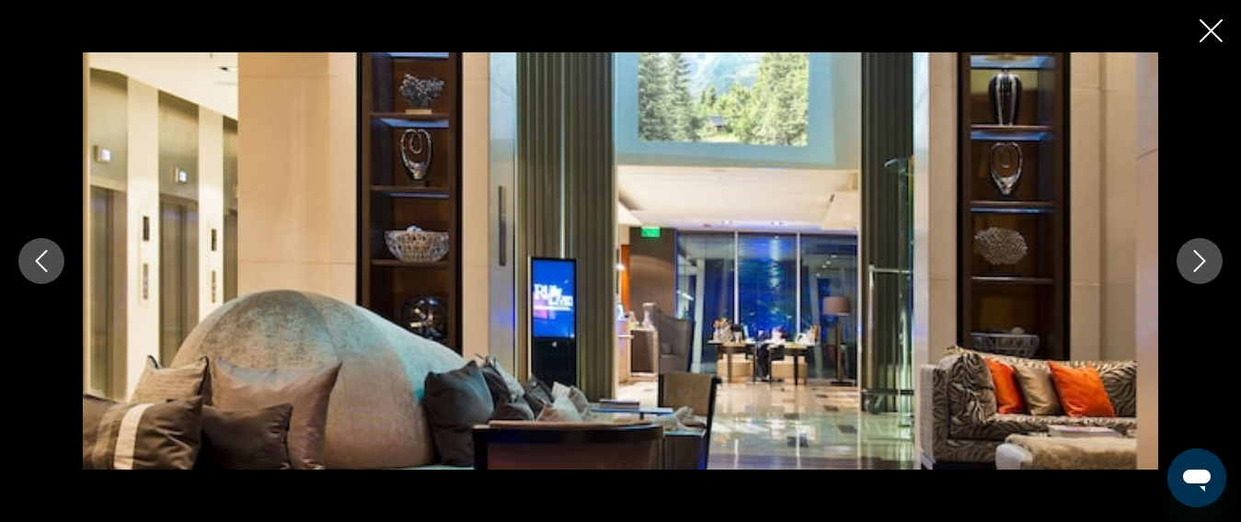
click at [1202, 256] on icon "Next image" at bounding box center [1199, 261] width 22 height 22
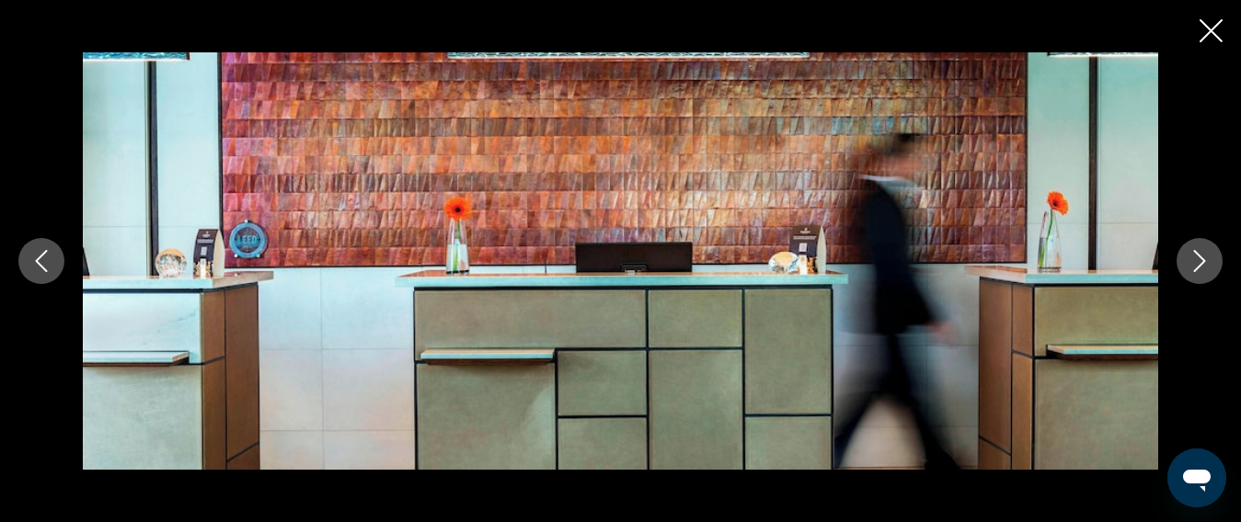
click at [1202, 256] on icon "Next image" at bounding box center [1199, 261] width 22 height 22
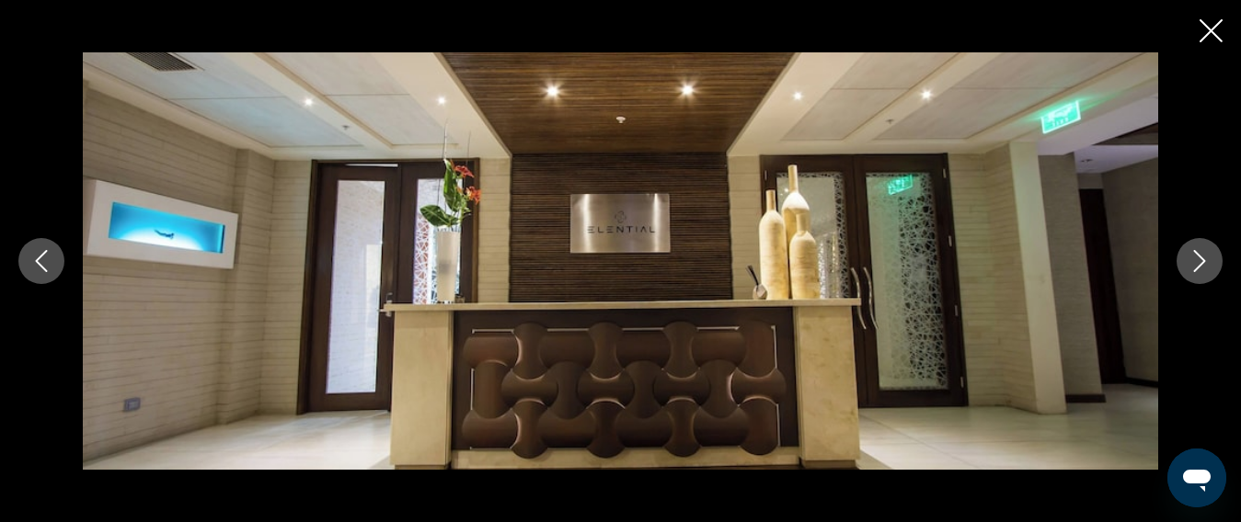
click at [1202, 256] on icon "Next image" at bounding box center [1199, 261] width 22 height 22
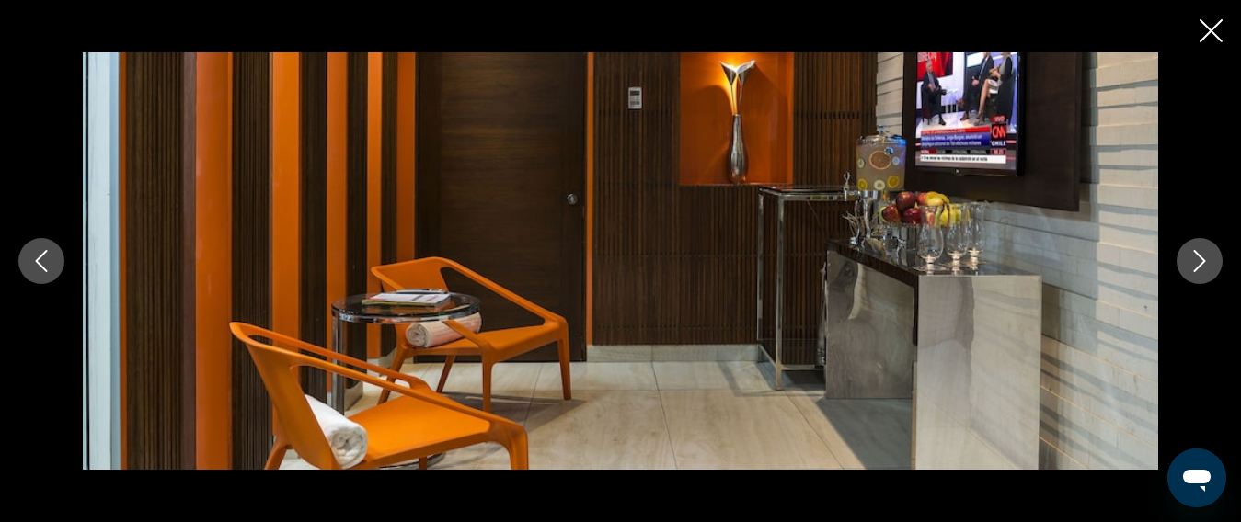
click at [1202, 256] on icon "Next image" at bounding box center [1199, 261] width 22 height 22
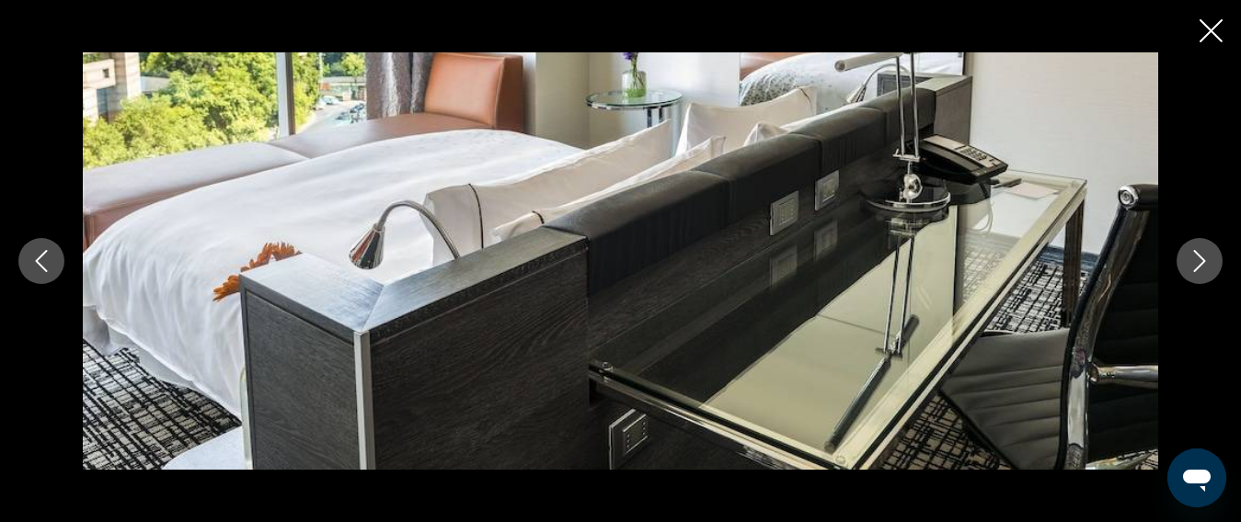
click at [1202, 256] on icon "Next image" at bounding box center [1199, 261] width 22 height 22
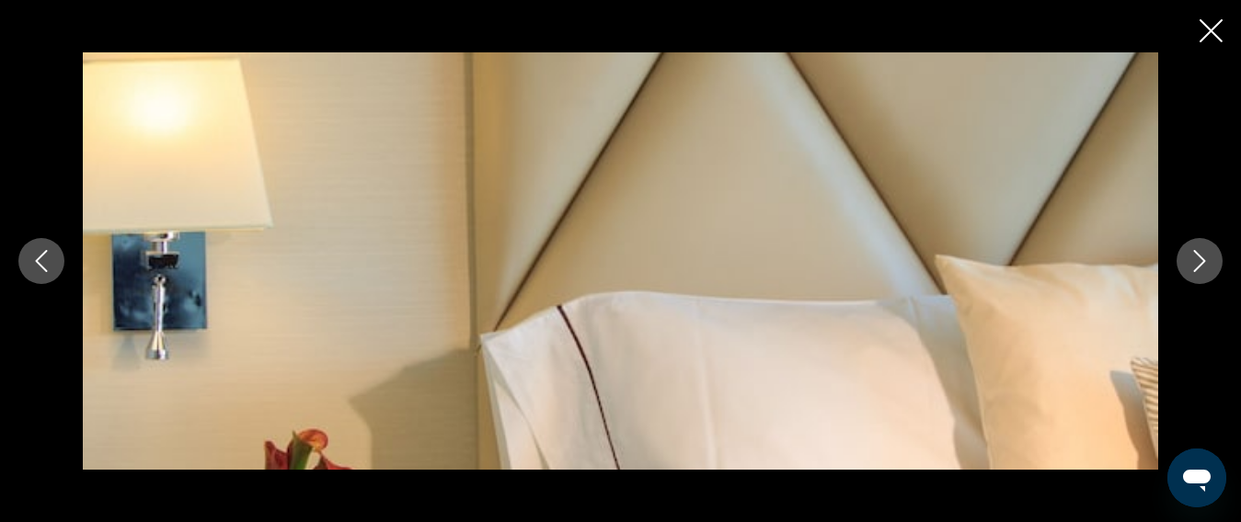
click at [1202, 256] on icon "Next image" at bounding box center [1199, 261] width 22 height 22
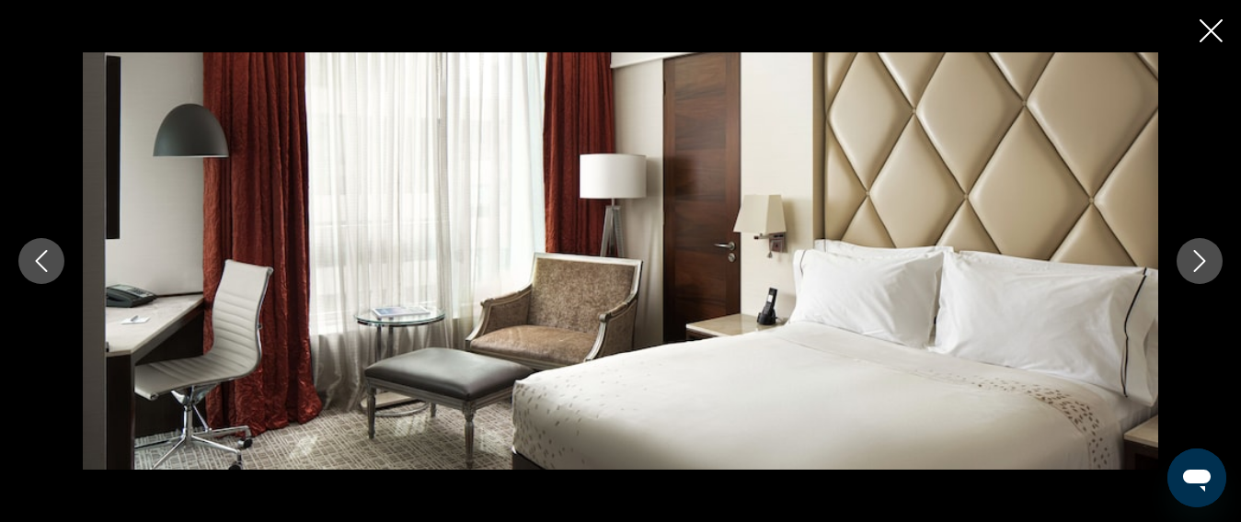
click at [1202, 256] on icon "Next image" at bounding box center [1199, 261] width 22 height 22
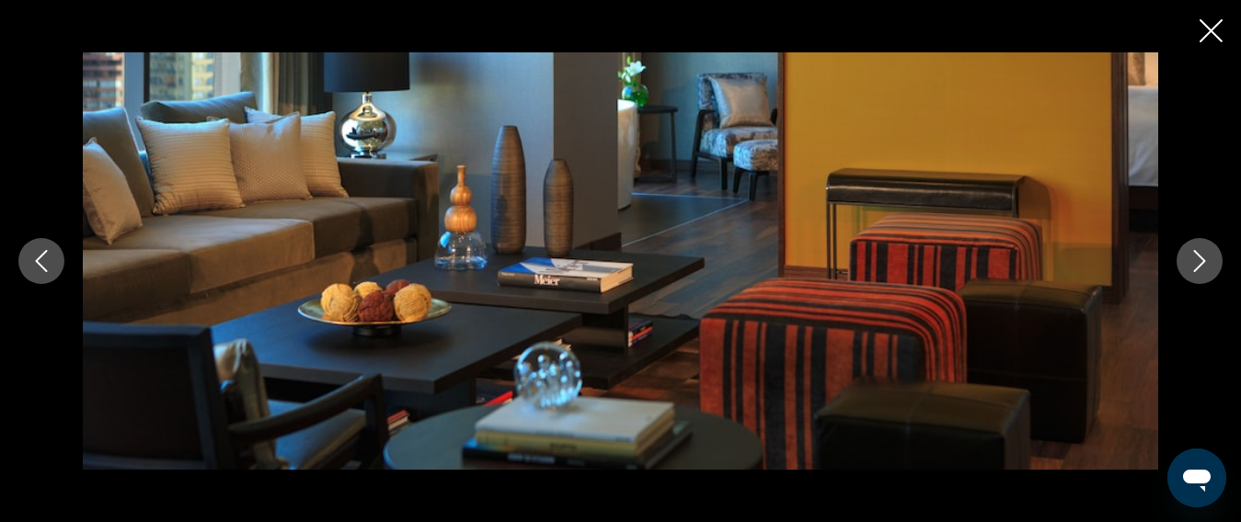
click at [1203, 256] on icon "Next image" at bounding box center [1199, 261] width 22 height 22
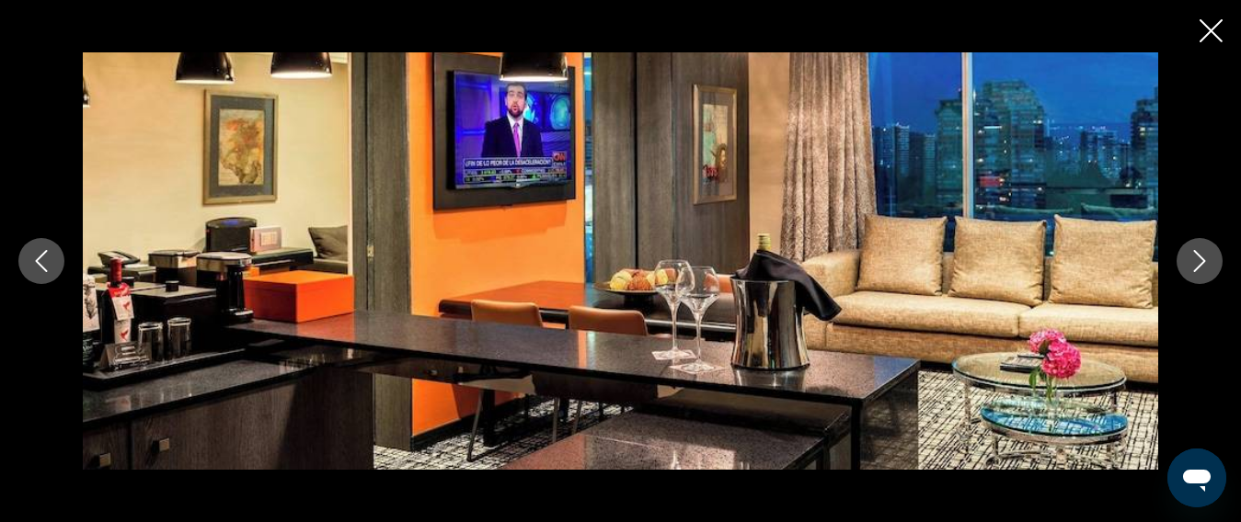
click at [1203, 256] on icon "Next image" at bounding box center [1199, 261] width 22 height 22
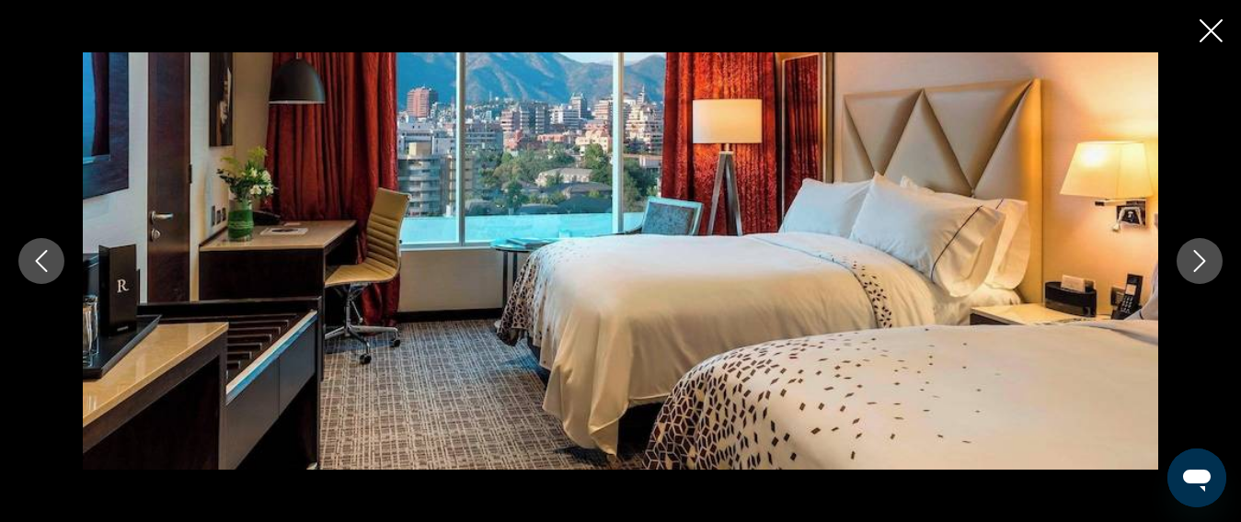
click at [1203, 256] on icon "Next image" at bounding box center [1199, 261] width 22 height 22
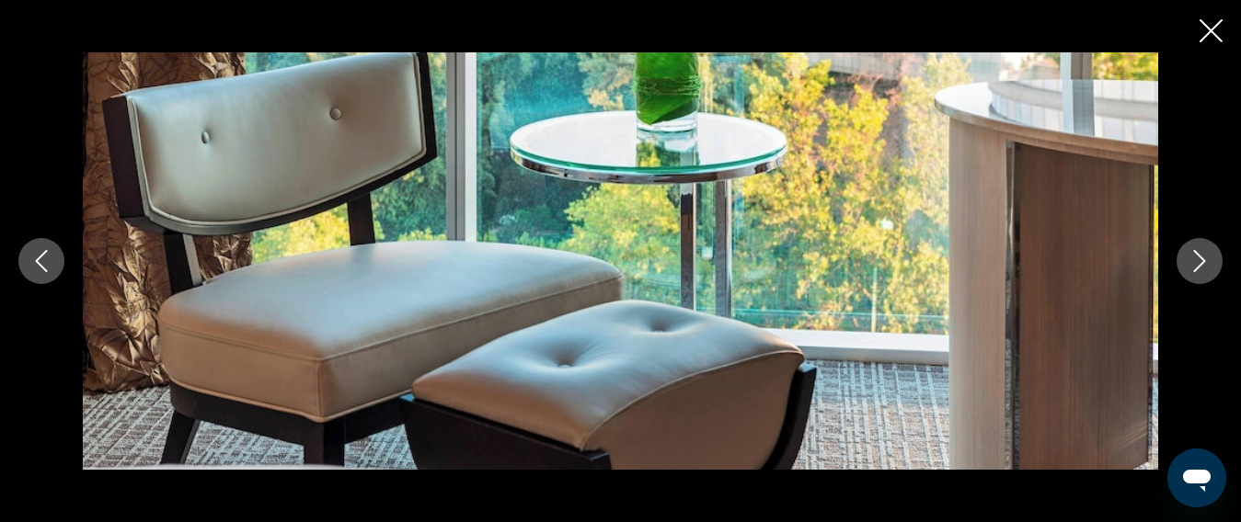
click at [1203, 256] on icon "Next image" at bounding box center [1199, 261] width 22 height 22
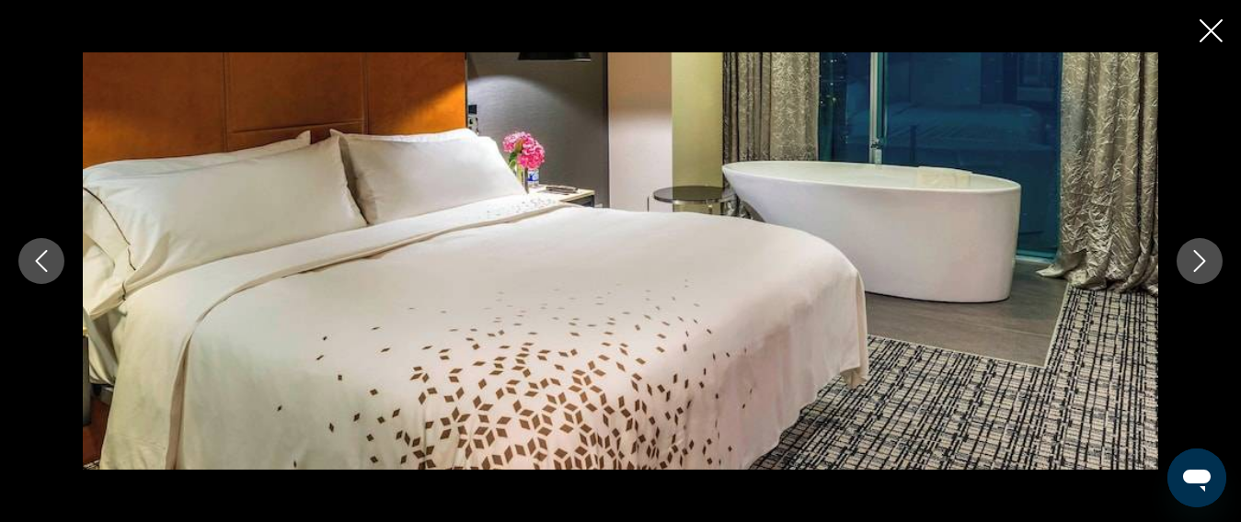
click at [1203, 256] on icon "Next image" at bounding box center [1199, 261] width 22 height 22
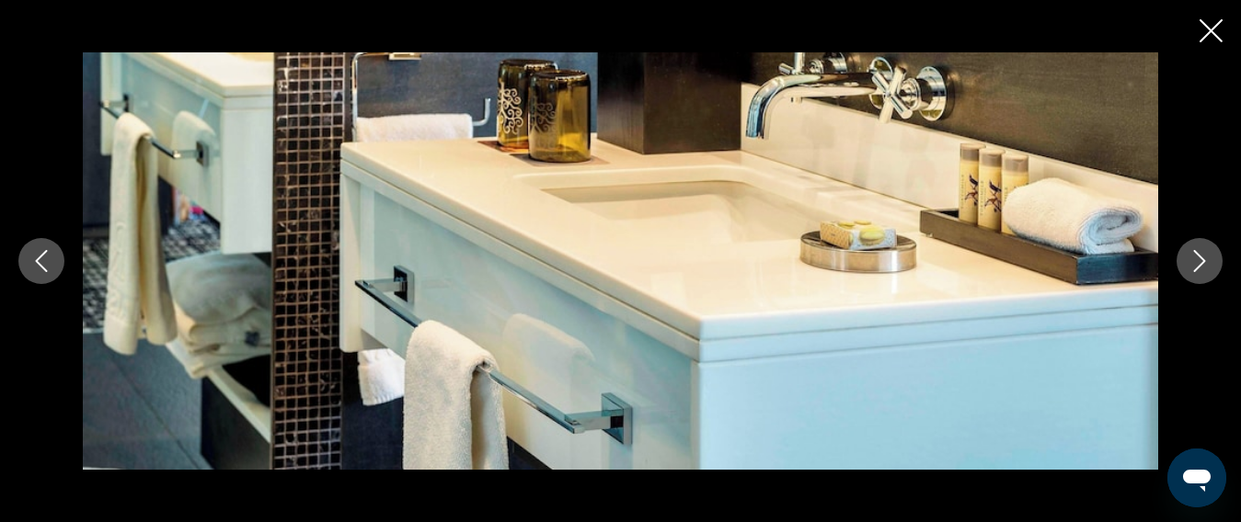
click at [1203, 256] on icon "Next image" at bounding box center [1199, 261] width 22 height 22
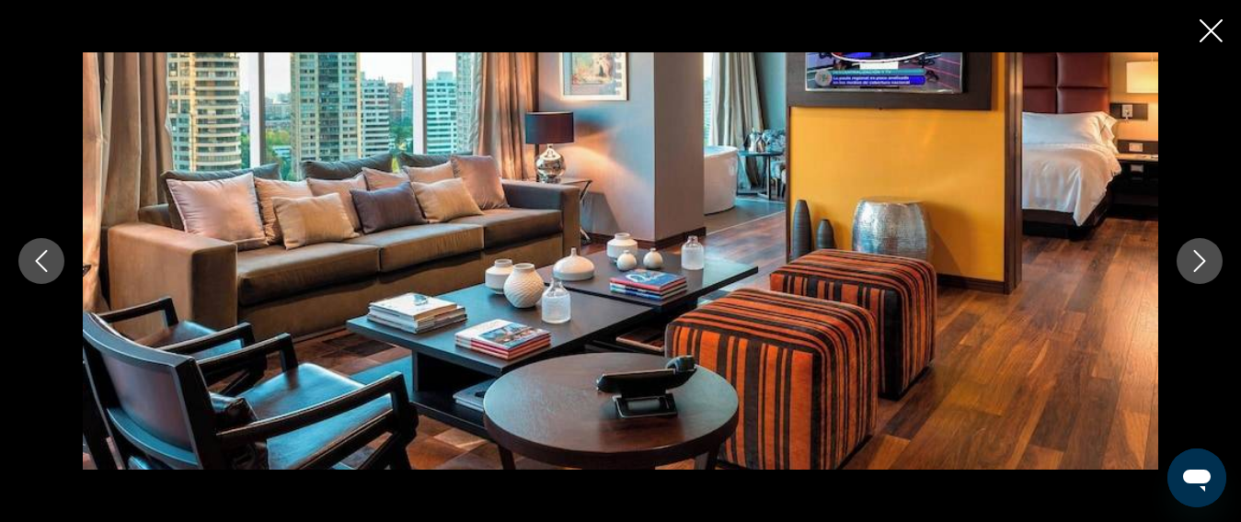
click at [1205, 258] on icon "Next image" at bounding box center [1199, 261] width 22 height 22
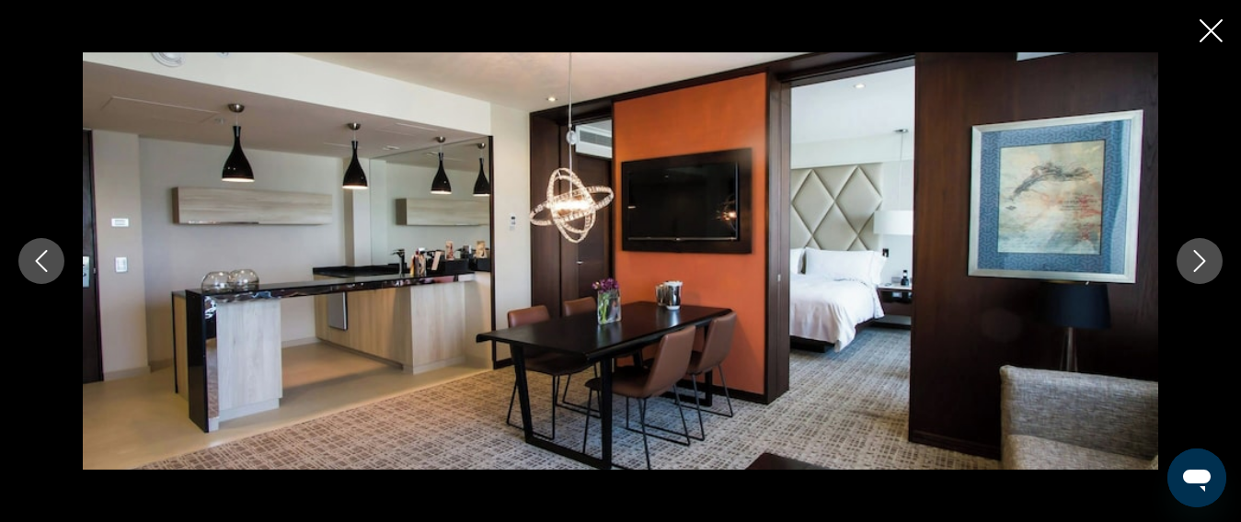
click at [1205, 258] on icon "Next image" at bounding box center [1199, 261] width 22 height 22
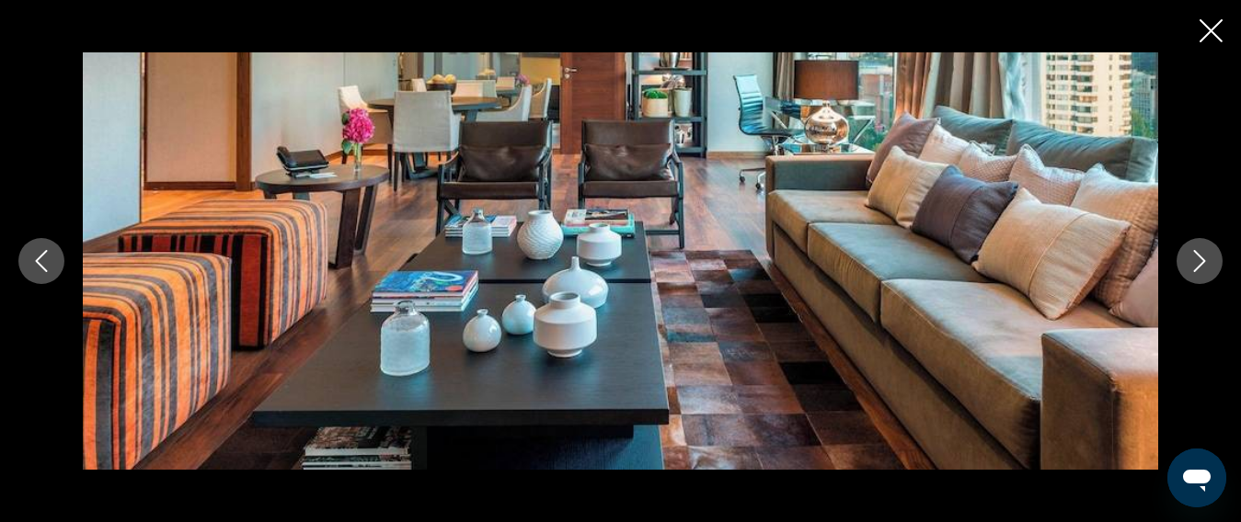
click at [1206, 258] on icon "Next image" at bounding box center [1199, 261] width 22 height 22
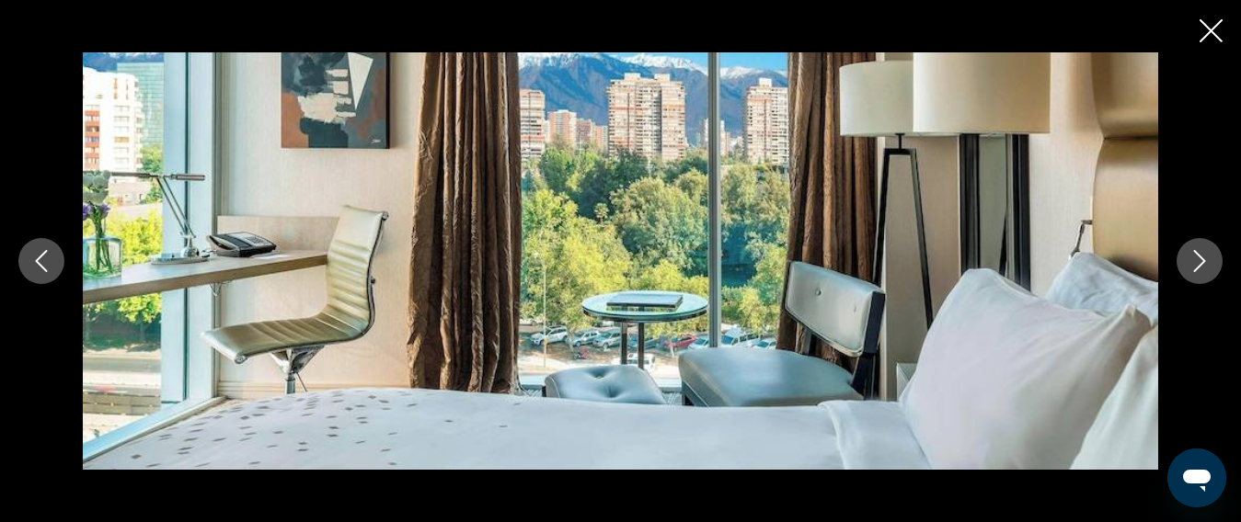
click at [579, 253] on img "Main content" at bounding box center [620, 261] width 1075 height 418
click at [1198, 257] on icon "Next image" at bounding box center [1199, 261] width 22 height 22
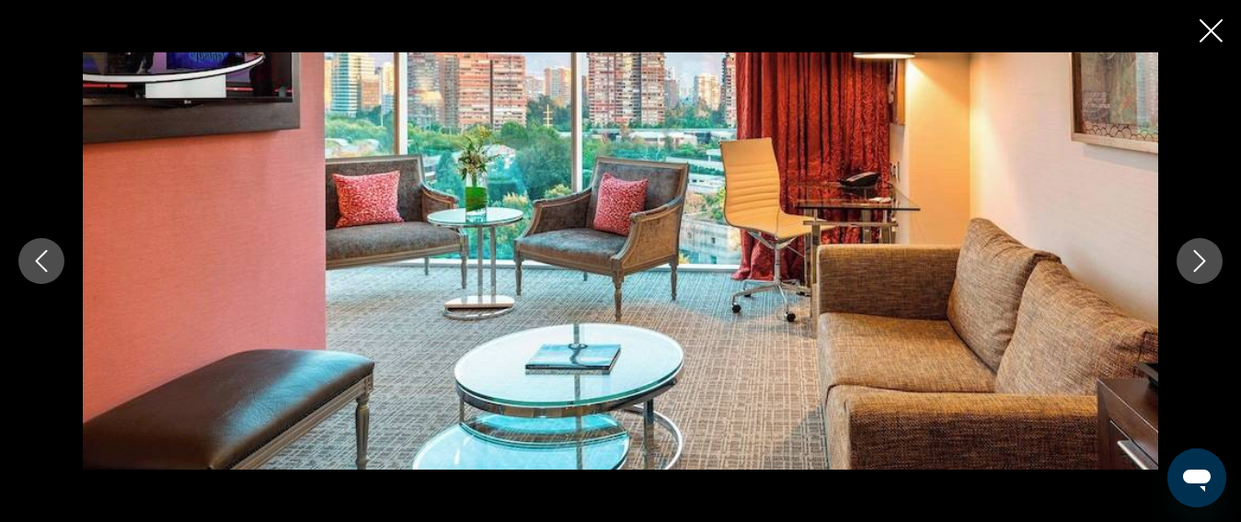
click at [1201, 258] on icon "Next image" at bounding box center [1200, 261] width 12 height 22
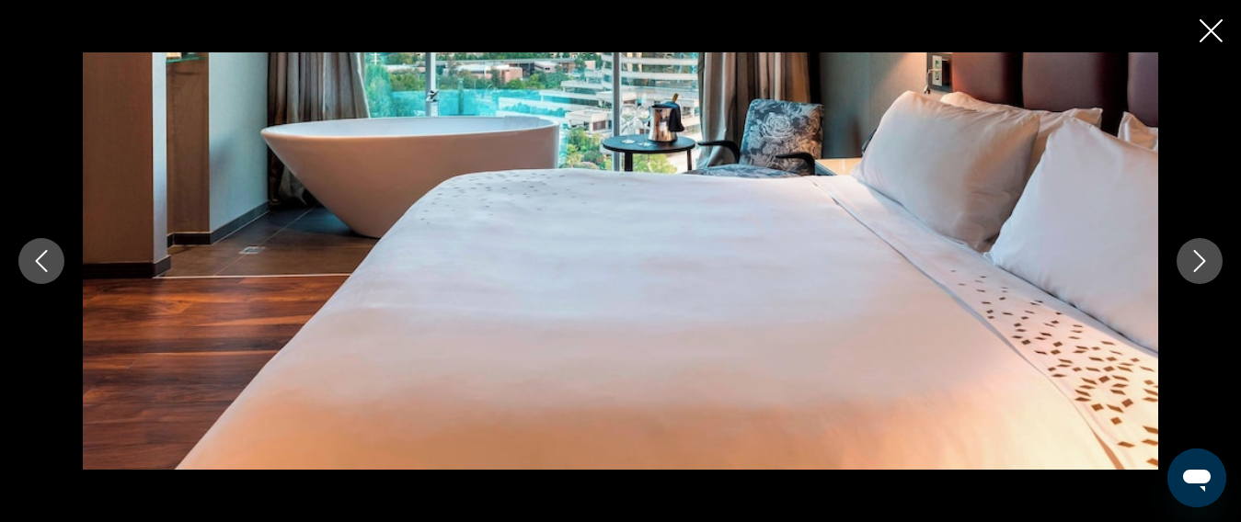
click at [1201, 258] on icon "Next image" at bounding box center [1200, 261] width 12 height 22
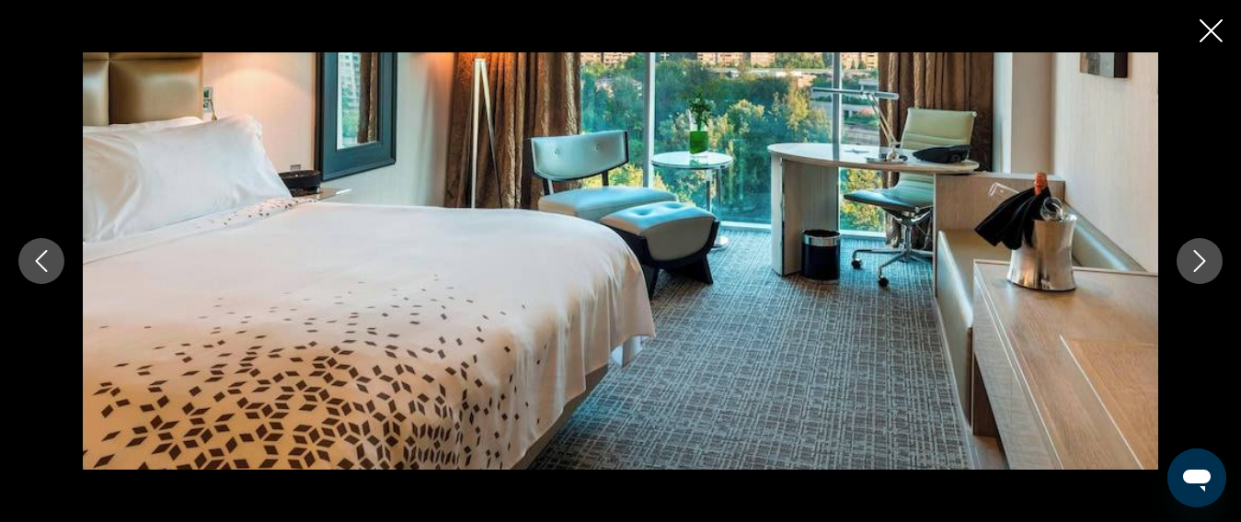
click at [1201, 258] on icon "Next image" at bounding box center [1200, 261] width 12 height 22
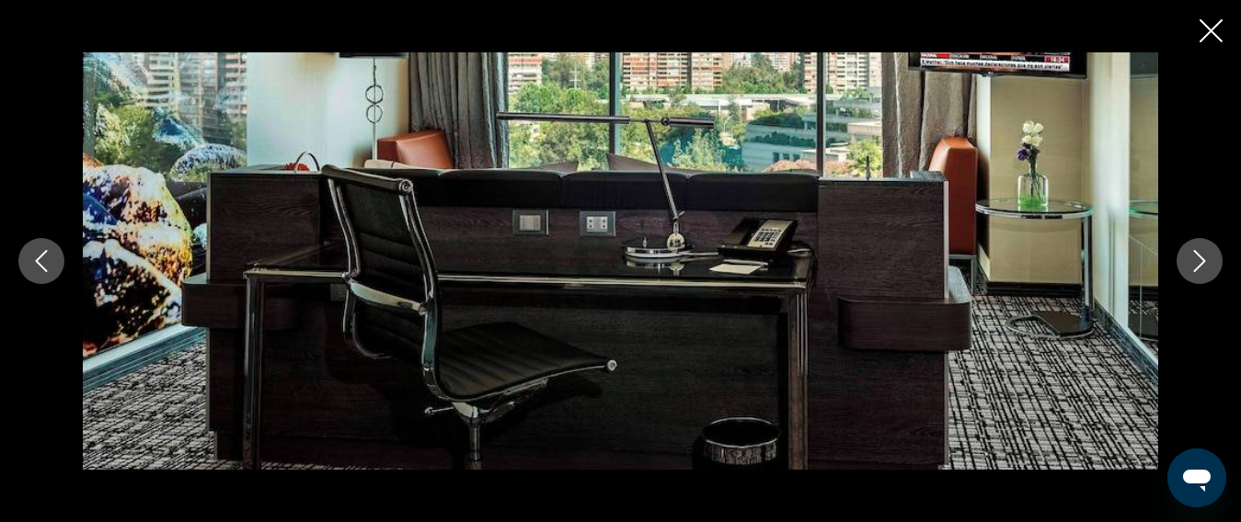
click at [1201, 258] on icon "Next image" at bounding box center [1200, 261] width 12 height 22
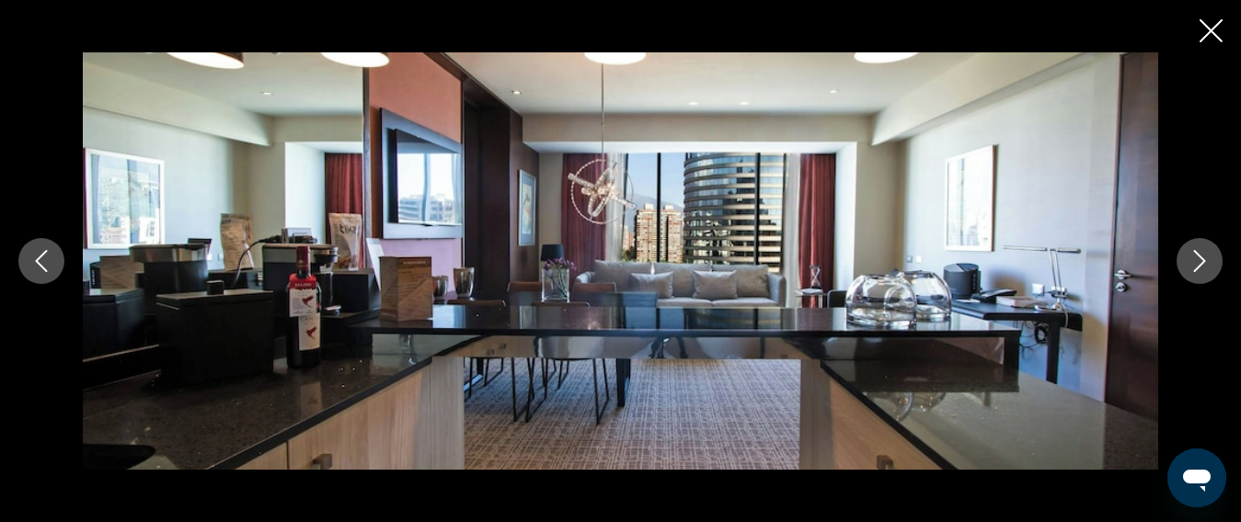
click at [1216, 23] on icon "Close slideshow" at bounding box center [1210, 30] width 23 height 23
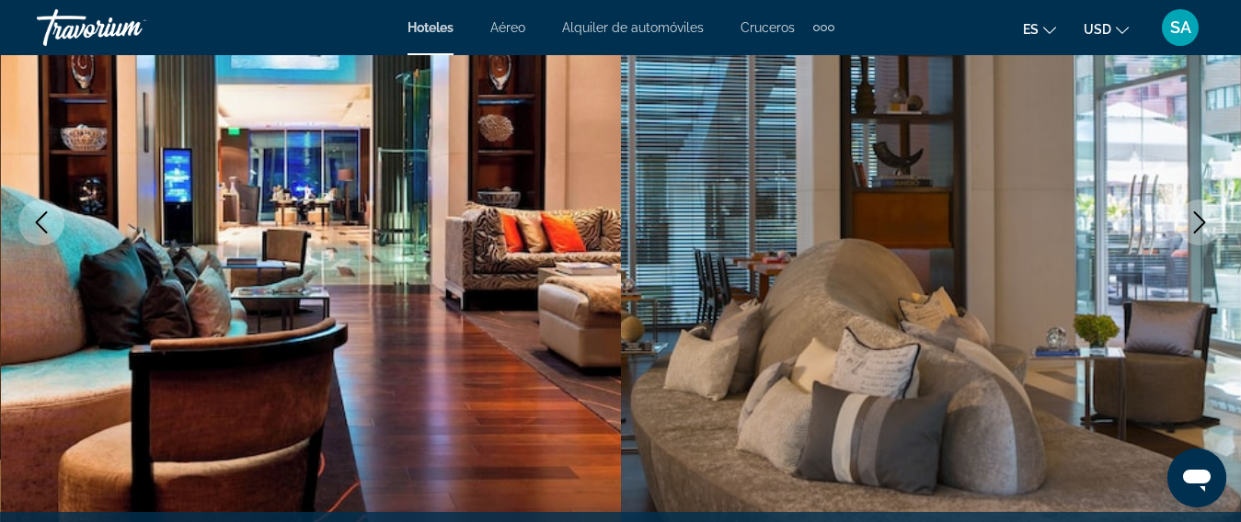
scroll to position [459, 0]
